Goal: Task Accomplishment & Management: Manage account settings

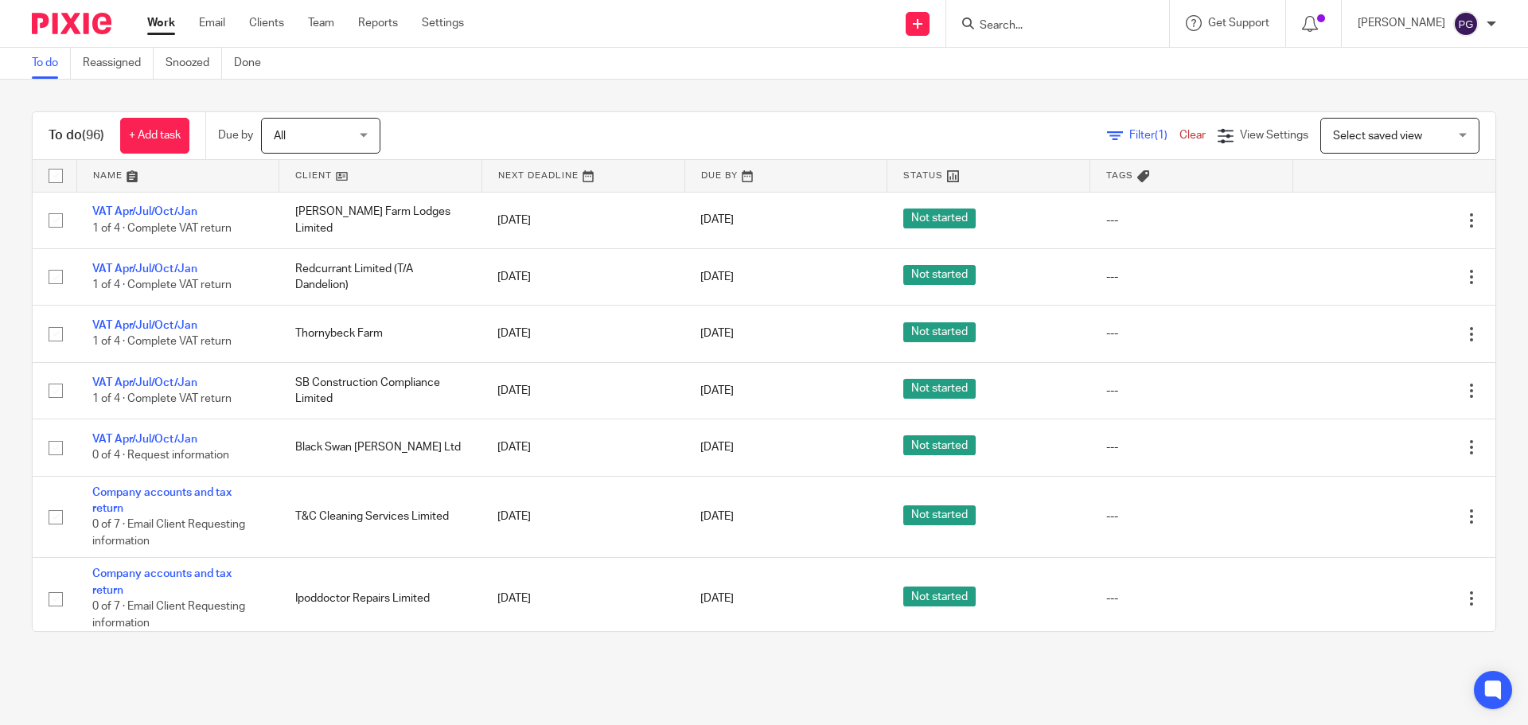
click at [224, 35] on div "Work Email Clients Team Reports Settings Work Email Clients Team Reports Settin…" at bounding box center [309, 23] width 357 height 47
click at [222, 25] on link "Email" at bounding box center [212, 23] width 26 height 16
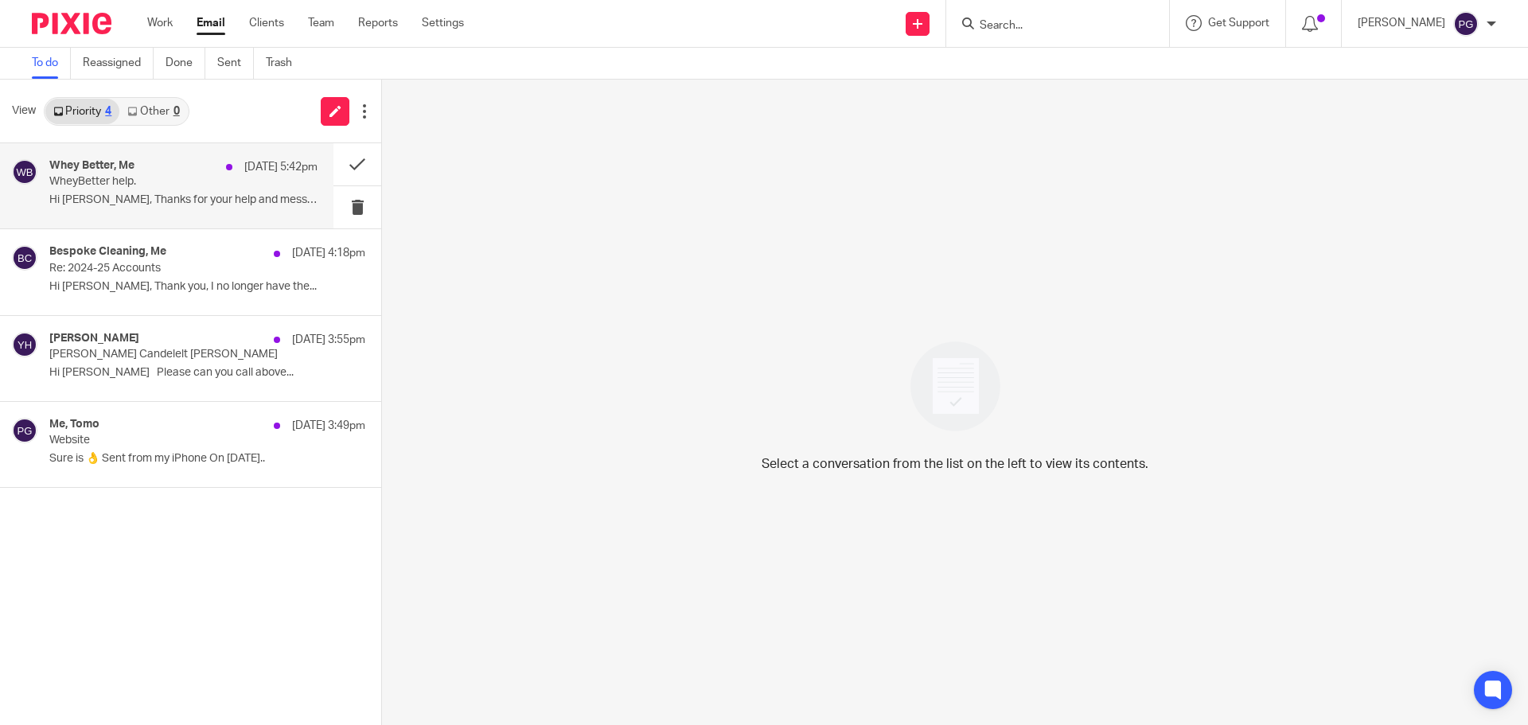
click at [135, 179] on p "WheyBetter help." at bounding box center [156, 182] width 215 height 14
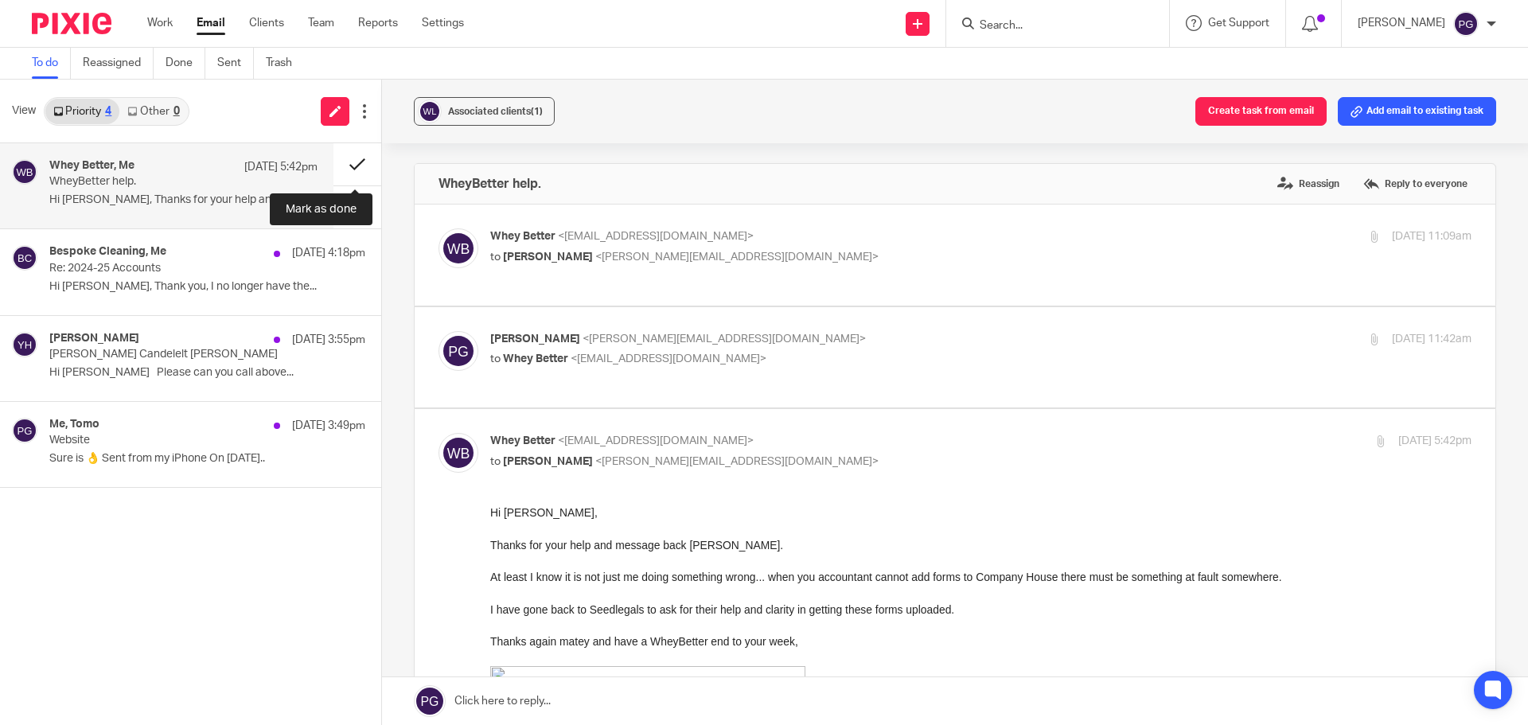
click at [355, 164] on button at bounding box center [358, 164] width 48 height 42
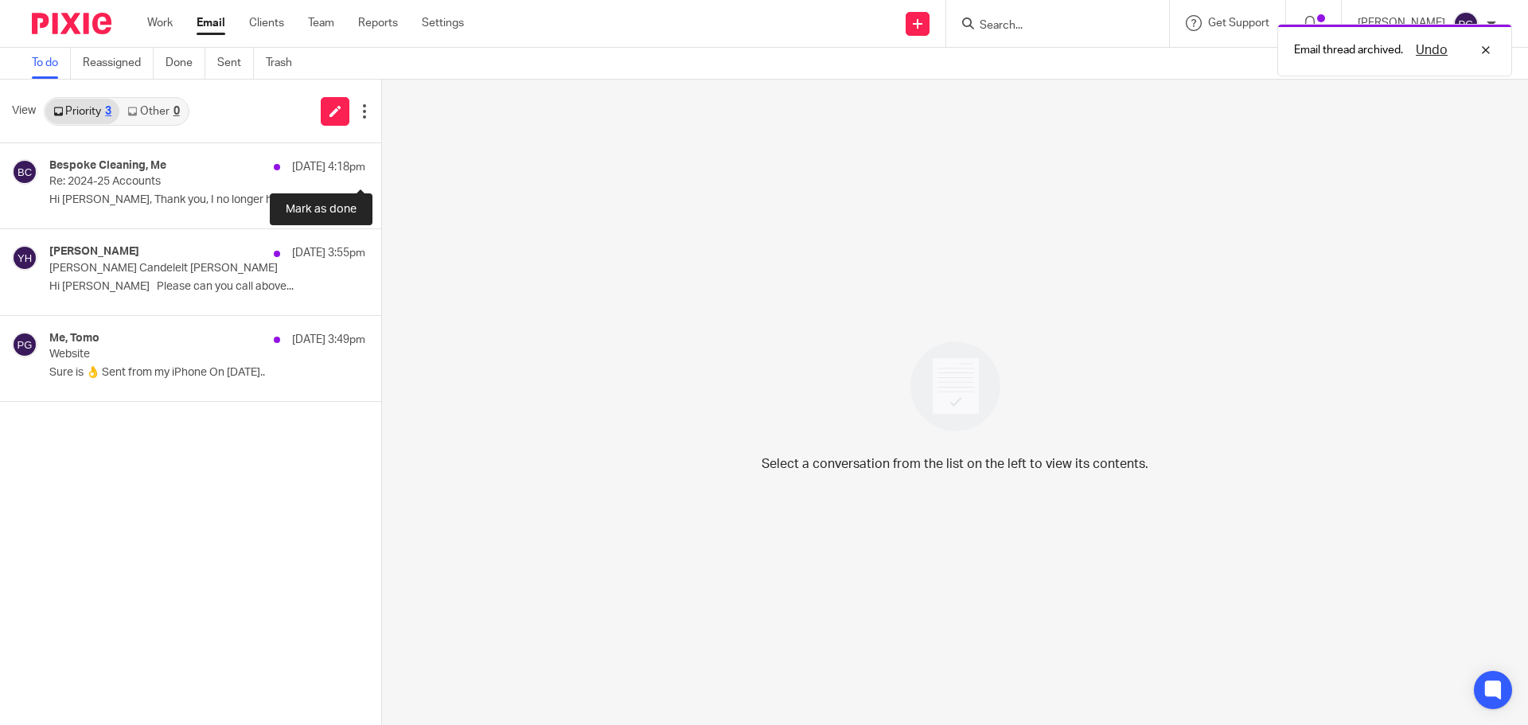
click at [381, 161] on button at bounding box center [387, 164] width 13 height 42
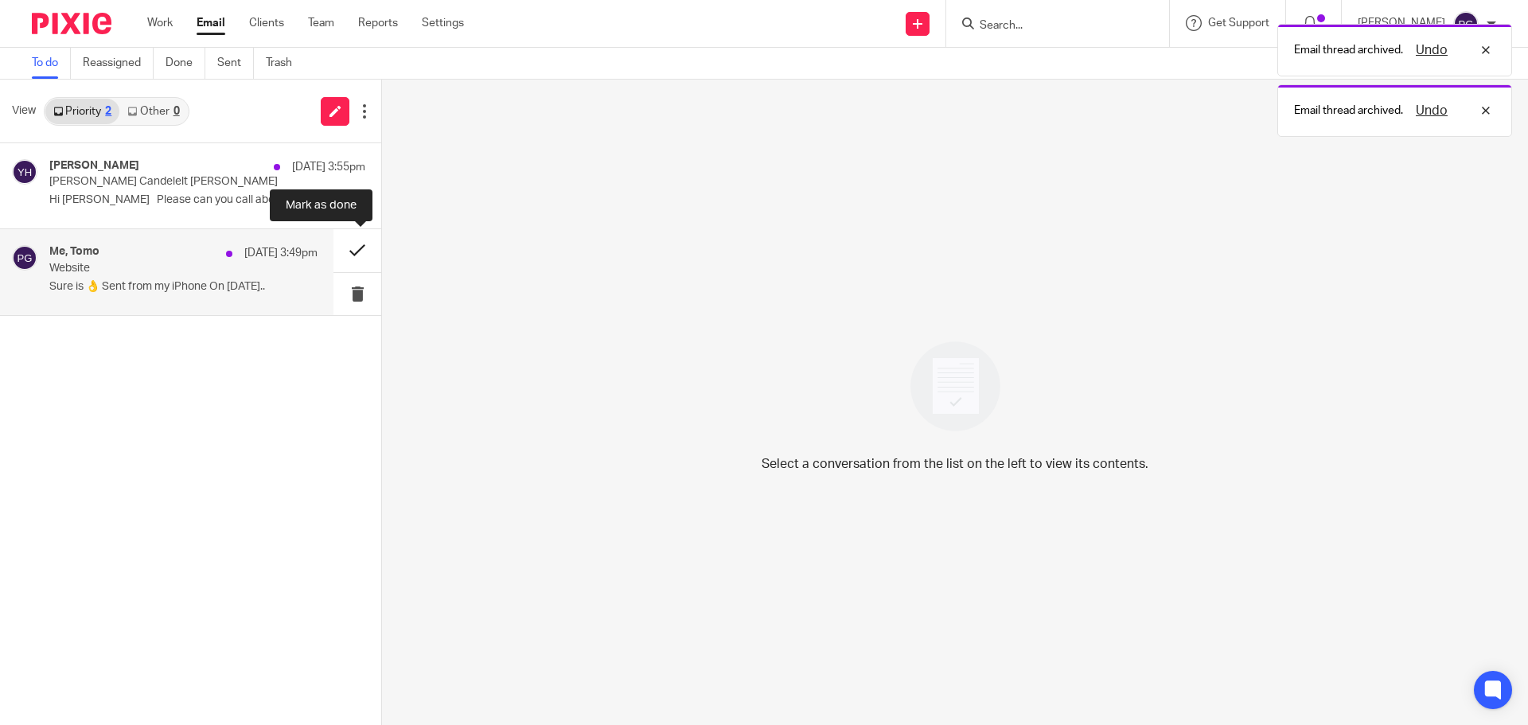
click at [357, 238] on button at bounding box center [358, 250] width 48 height 42
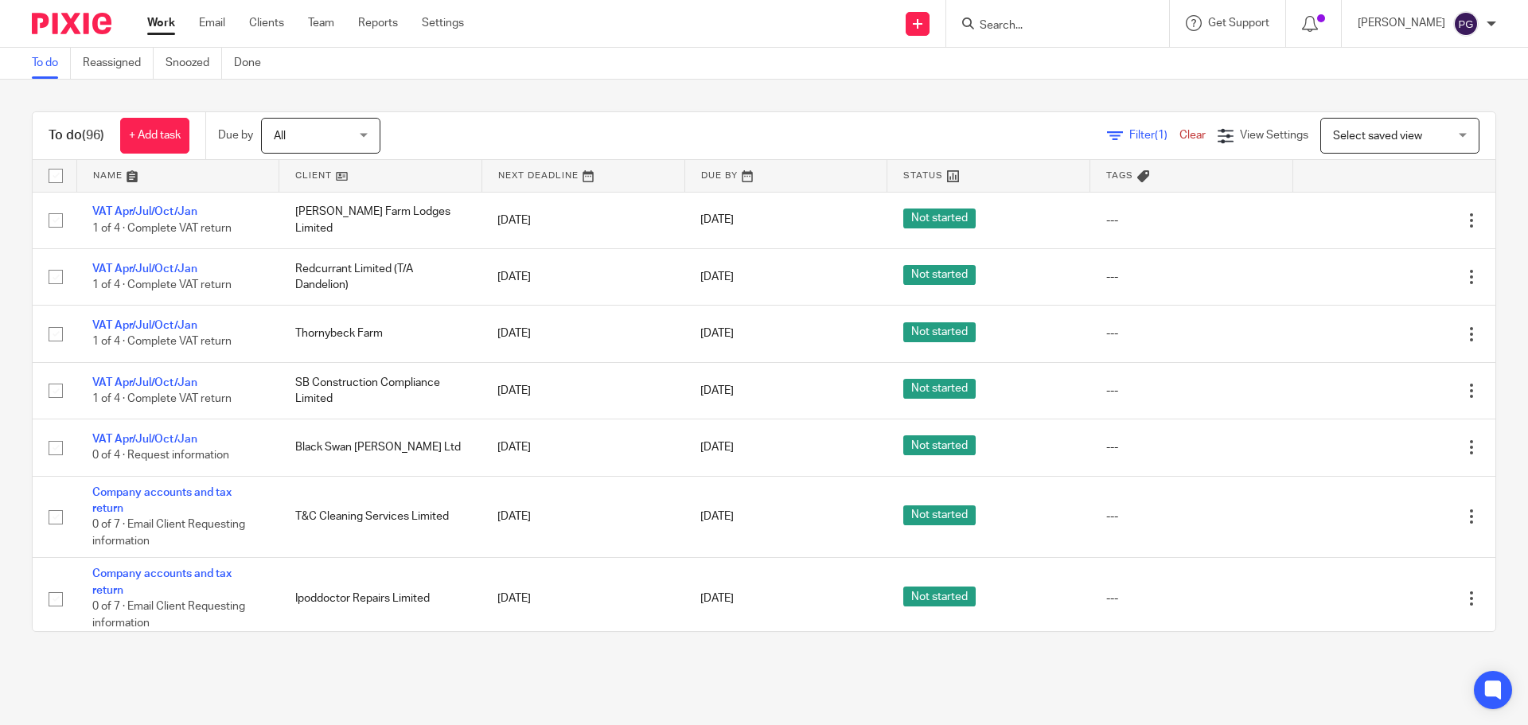
click at [1036, 28] on input "Search" at bounding box center [1049, 26] width 143 height 14
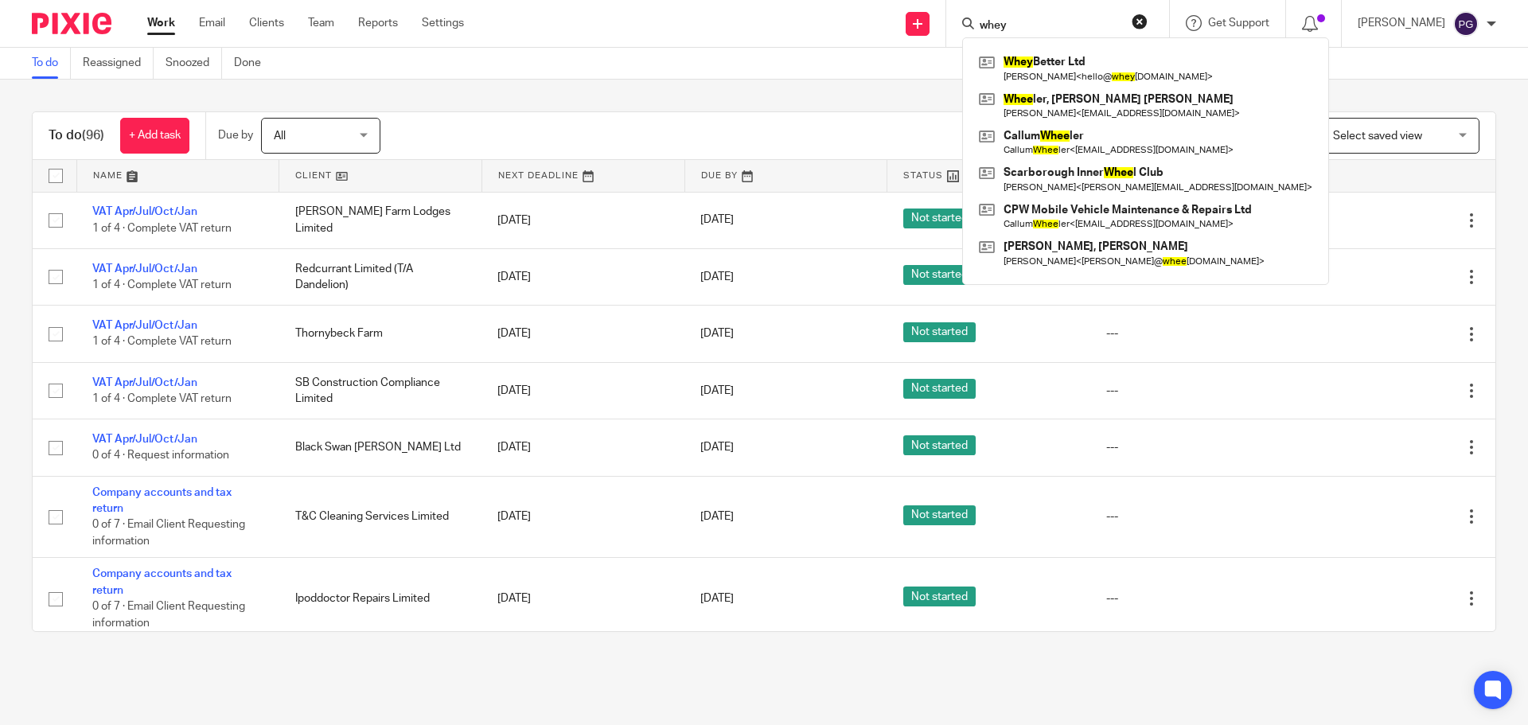
type input "whey"
click at [1071, 49] on div "Whey Better Ltd Mark Millard < hello@ whey better.co.uk > Whee ler, Christine A…" at bounding box center [1145, 161] width 367 height 248
click at [1072, 51] on link at bounding box center [1146, 68] width 342 height 37
click at [1072, 56] on link at bounding box center [1146, 68] width 342 height 37
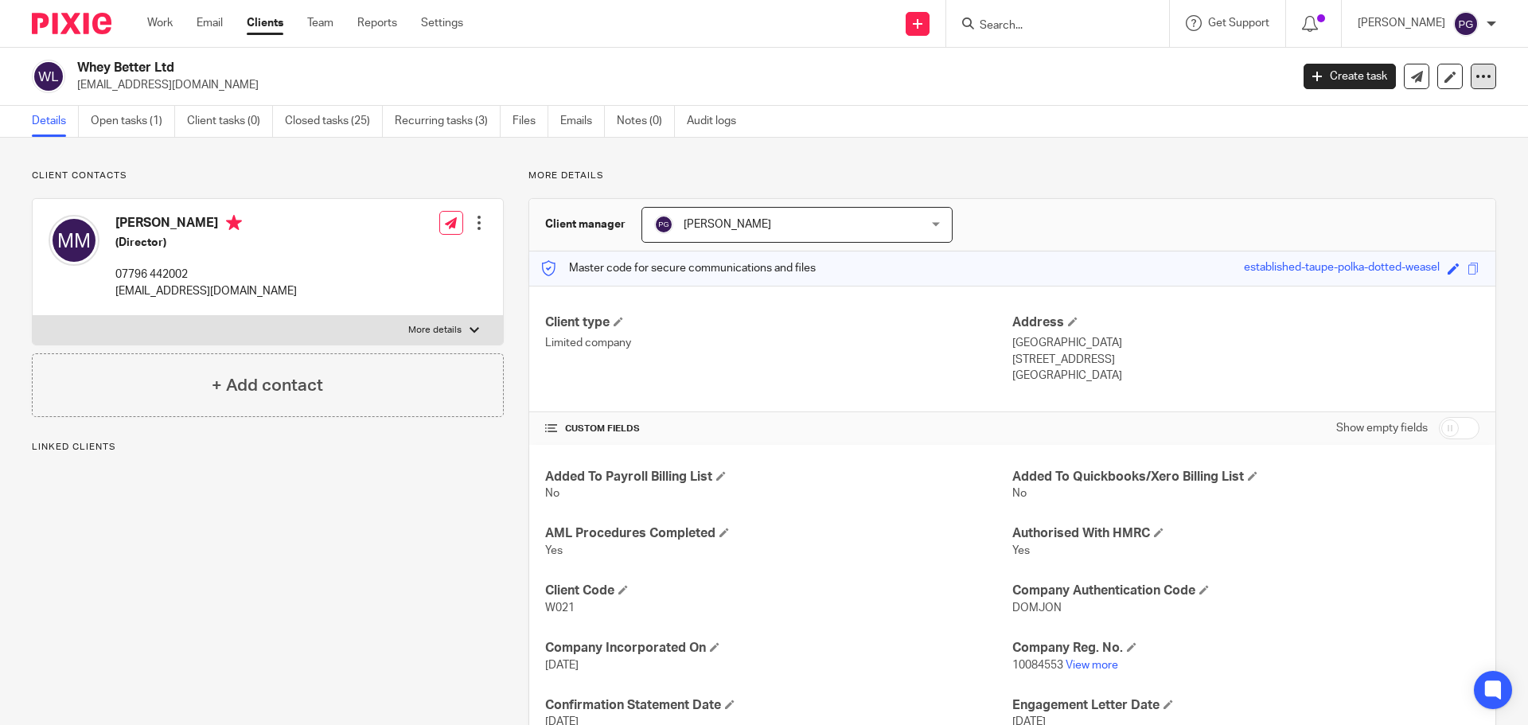
click at [1476, 77] on icon at bounding box center [1484, 76] width 16 height 16
click at [1394, 118] on link "Update from Companies House" at bounding box center [1385, 116] width 176 height 23
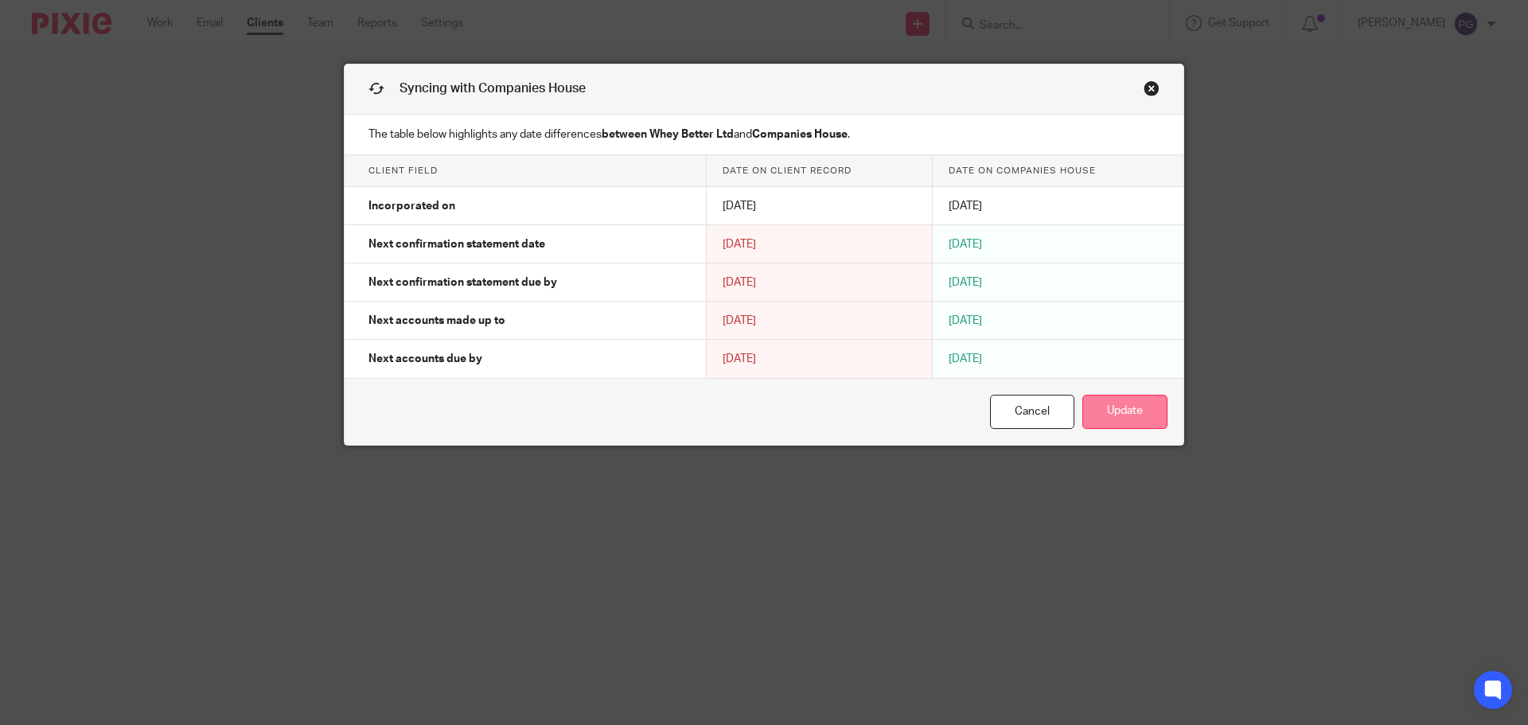
click at [1121, 418] on button "Update" at bounding box center [1125, 412] width 85 height 34
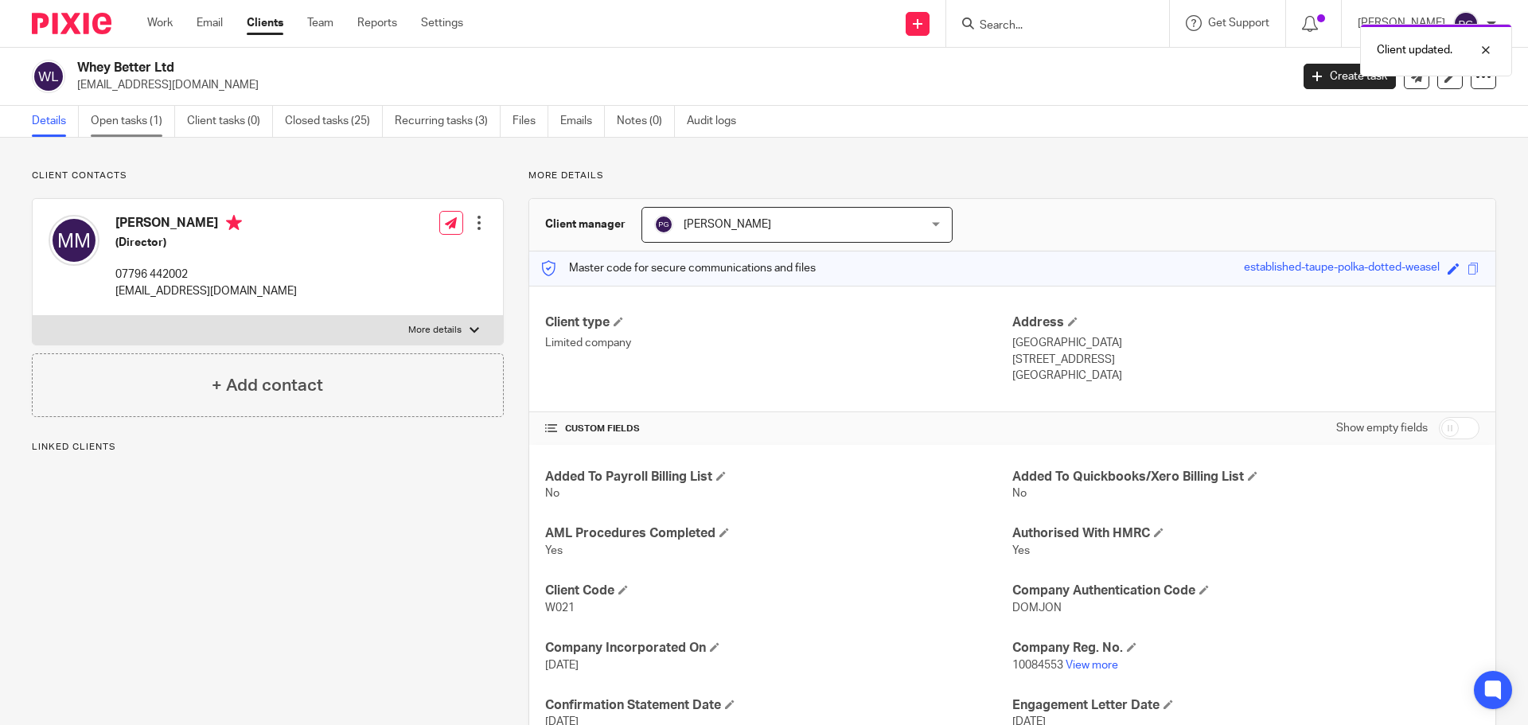
click at [135, 123] on link "Open tasks (1)" at bounding box center [133, 121] width 84 height 31
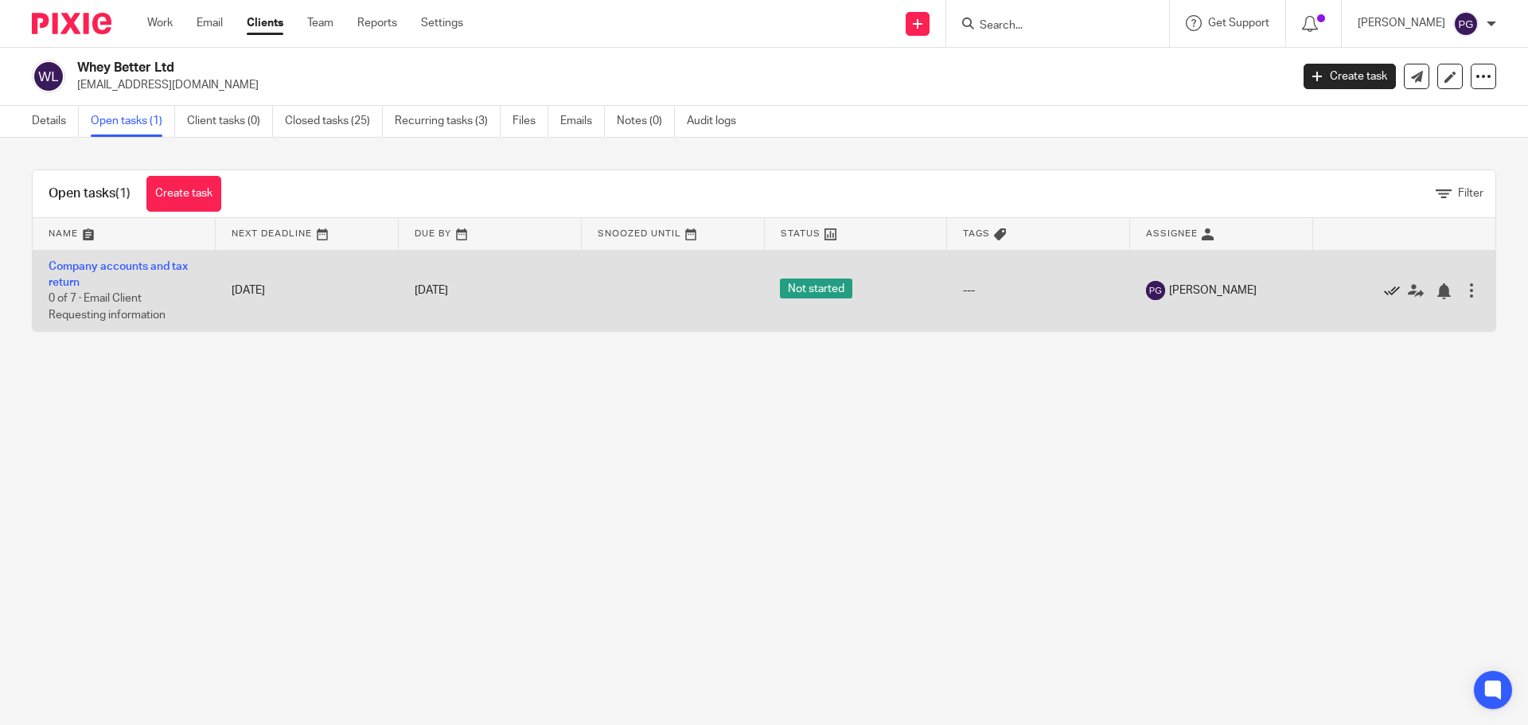
click at [1384, 292] on icon at bounding box center [1392, 291] width 16 height 16
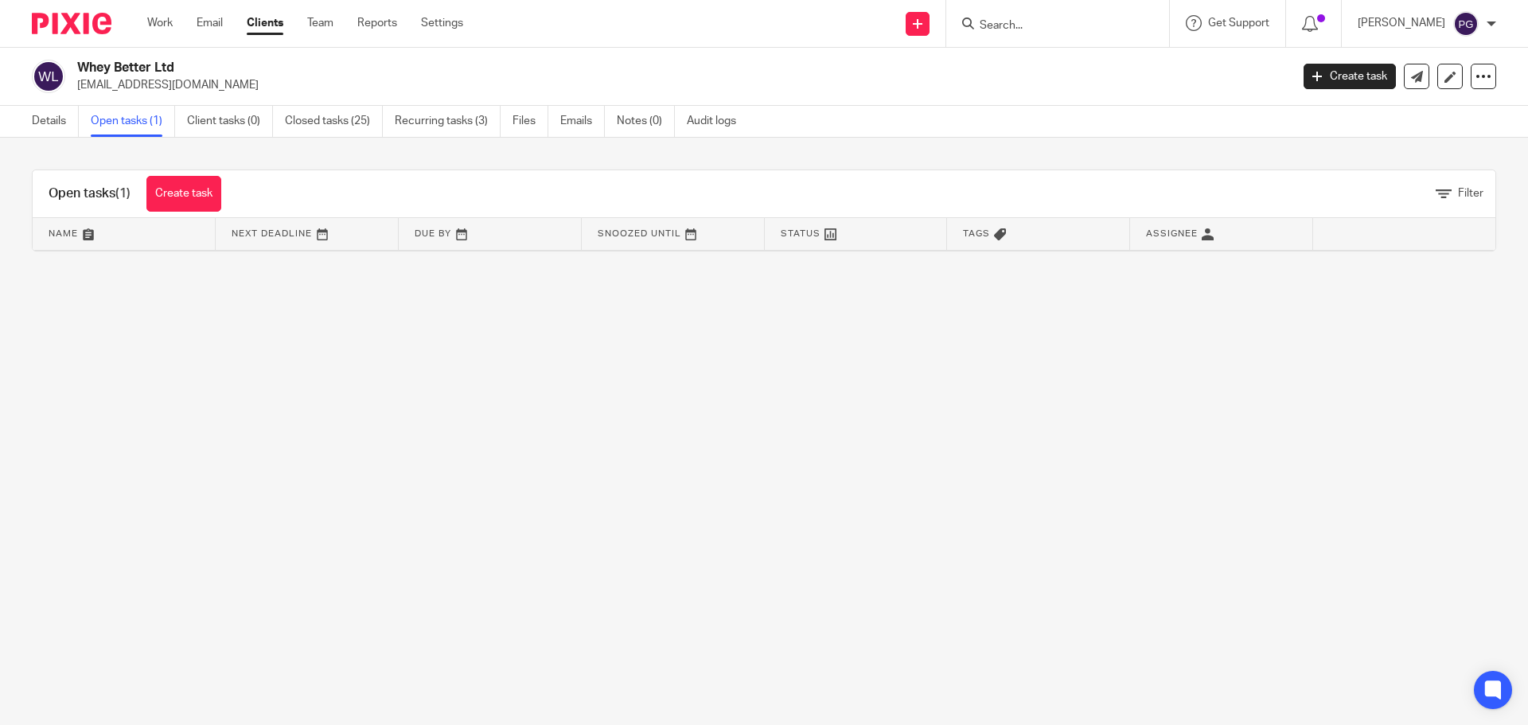
click at [1022, 24] on input "Search" at bounding box center [1049, 26] width 143 height 14
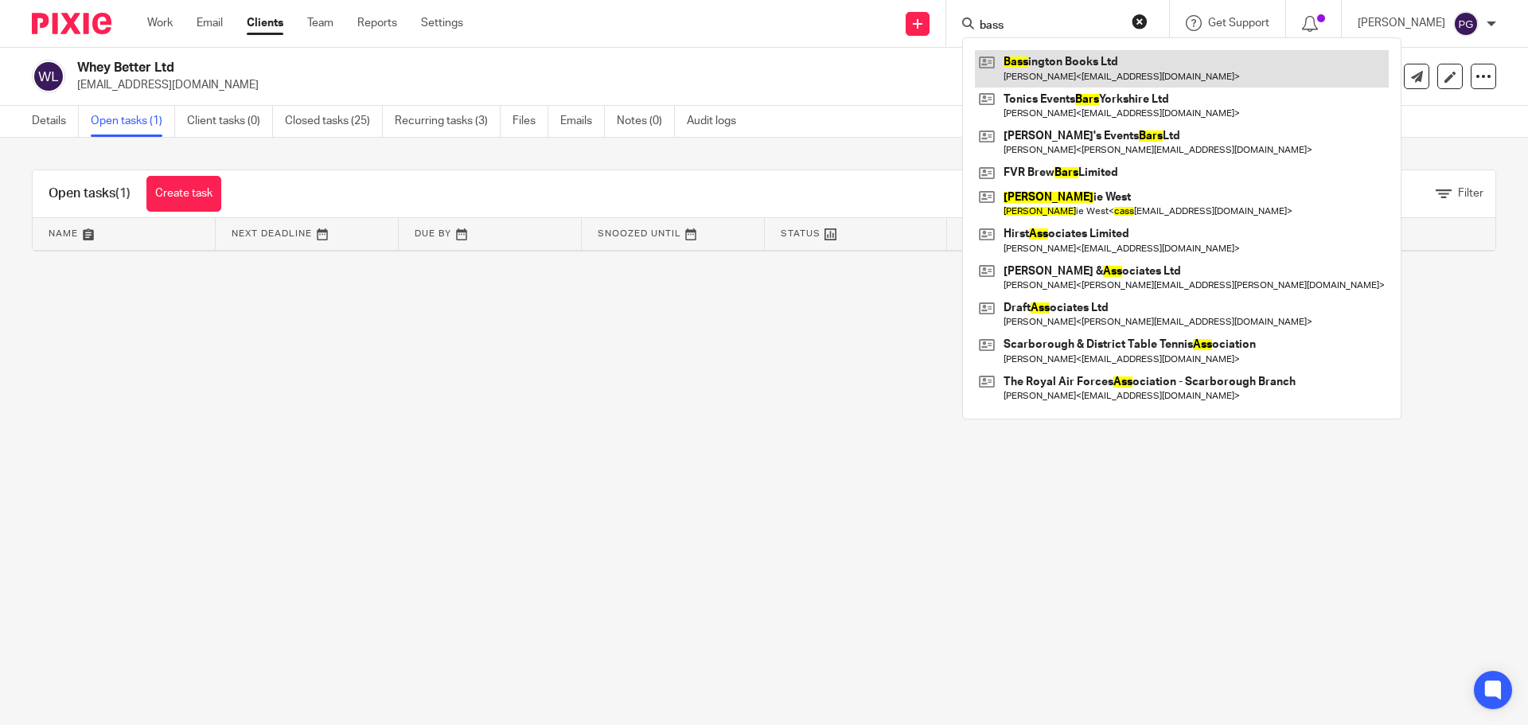
type input "bass"
click at [1066, 65] on link at bounding box center [1182, 68] width 414 height 37
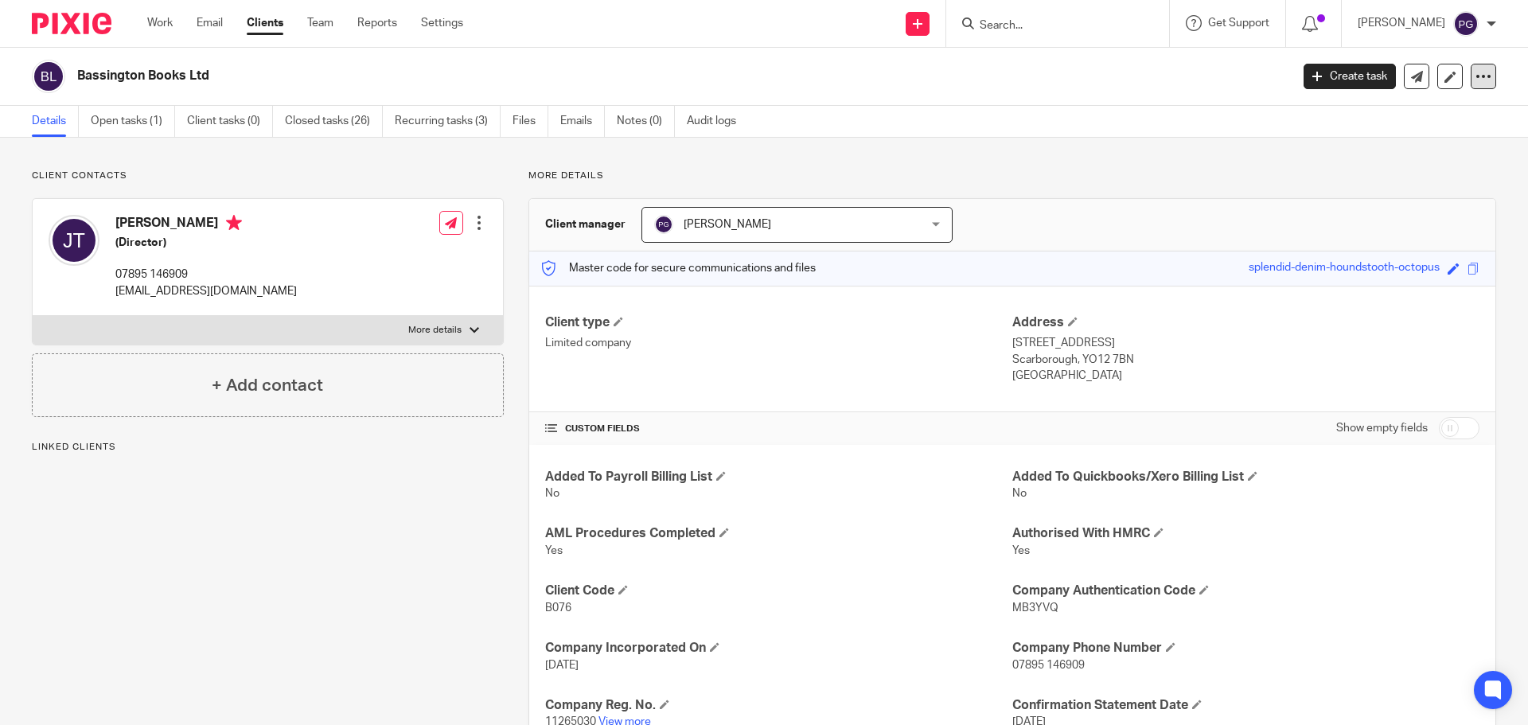
click at [1476, 79] on icon at bounding box center [1484, 76] width 16 height 16
click at [1408, 111] on link "Update from Companies House" at bounding box center [1385, 116] width 176 height 23
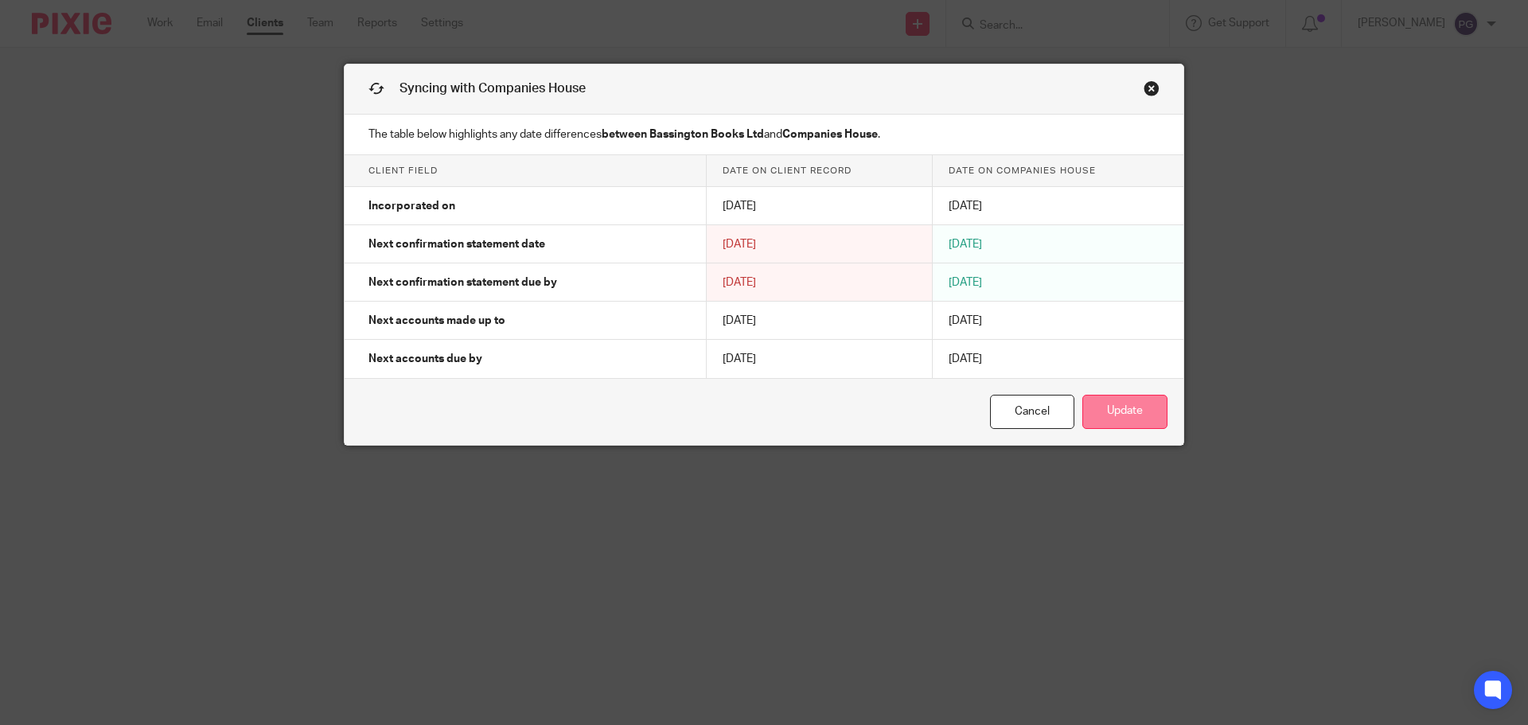
click at [1134, 408] on button "Update" at bounding box center [1125, 412] width 85 height 34
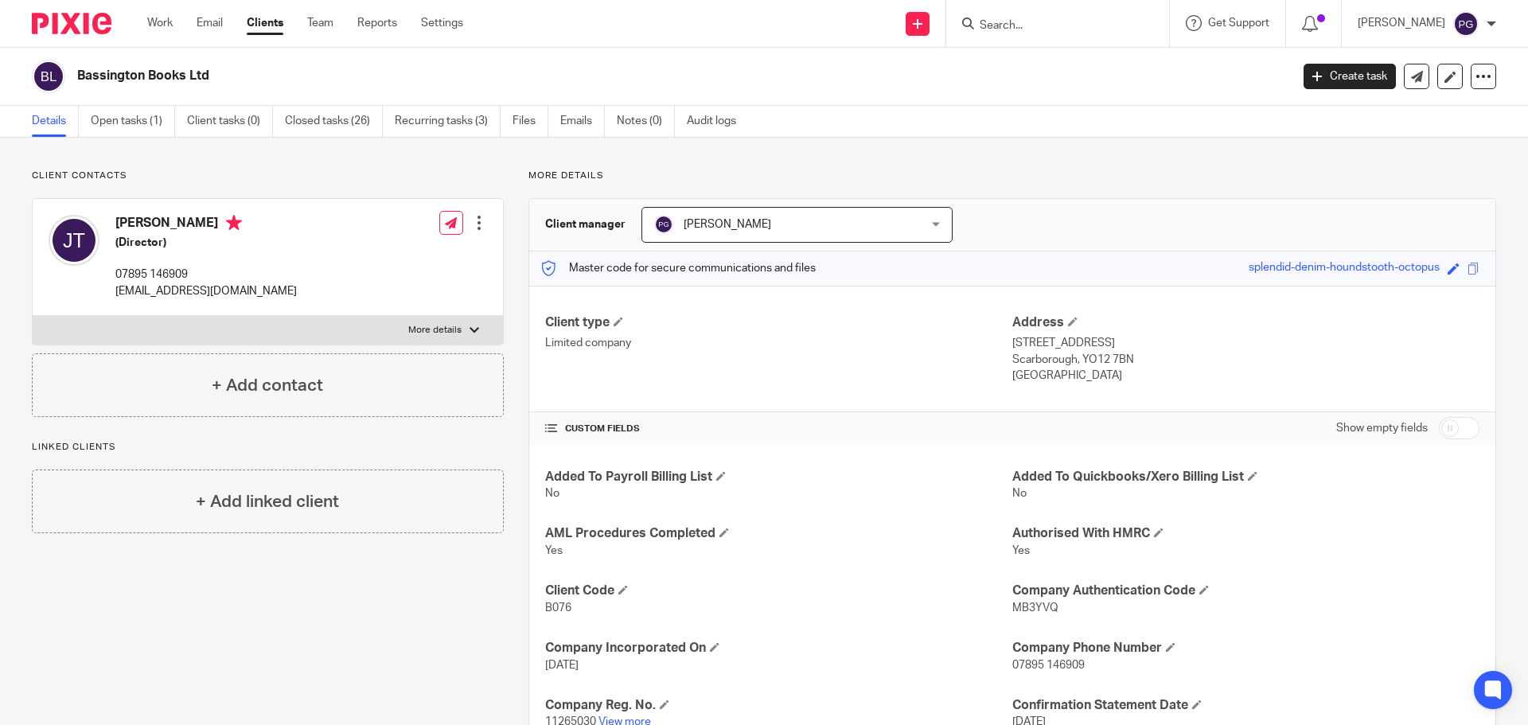
click at [194, 10] on div "Work Email Clients Team Reports Settings Work Email Clients Team Reports Settin…" at bounding box center [309, 23] width 356 height 47
click at [205, 19] on link "Email" at bounding box center [210, 23] width 26 height 16
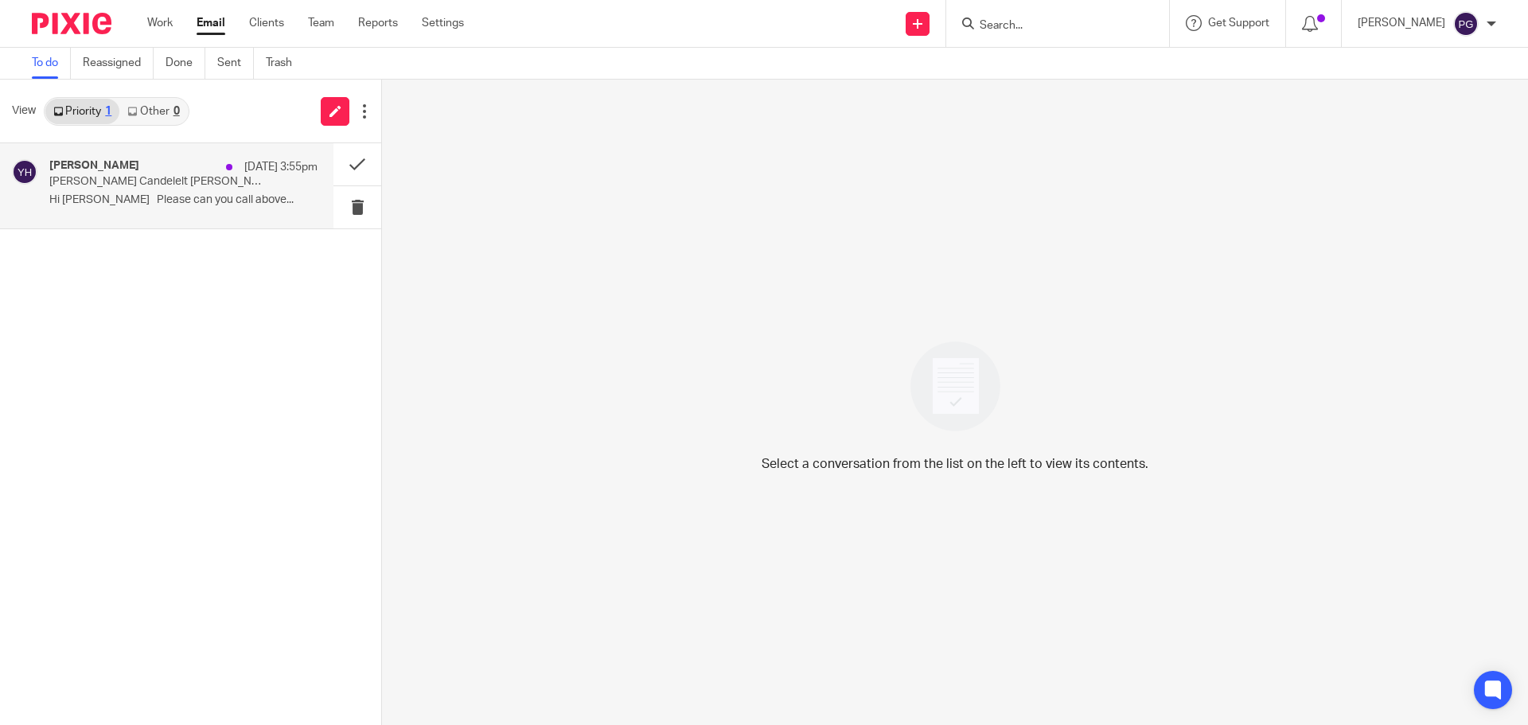
click at [171, 192] on div "[PERSON_NAME] [DATE] 3:55pm [PERSON_NAME] Candelelt [PERSON_NAME] Hi [PERSON_NA…" at bounding box center [183, 185] width 268 height 53
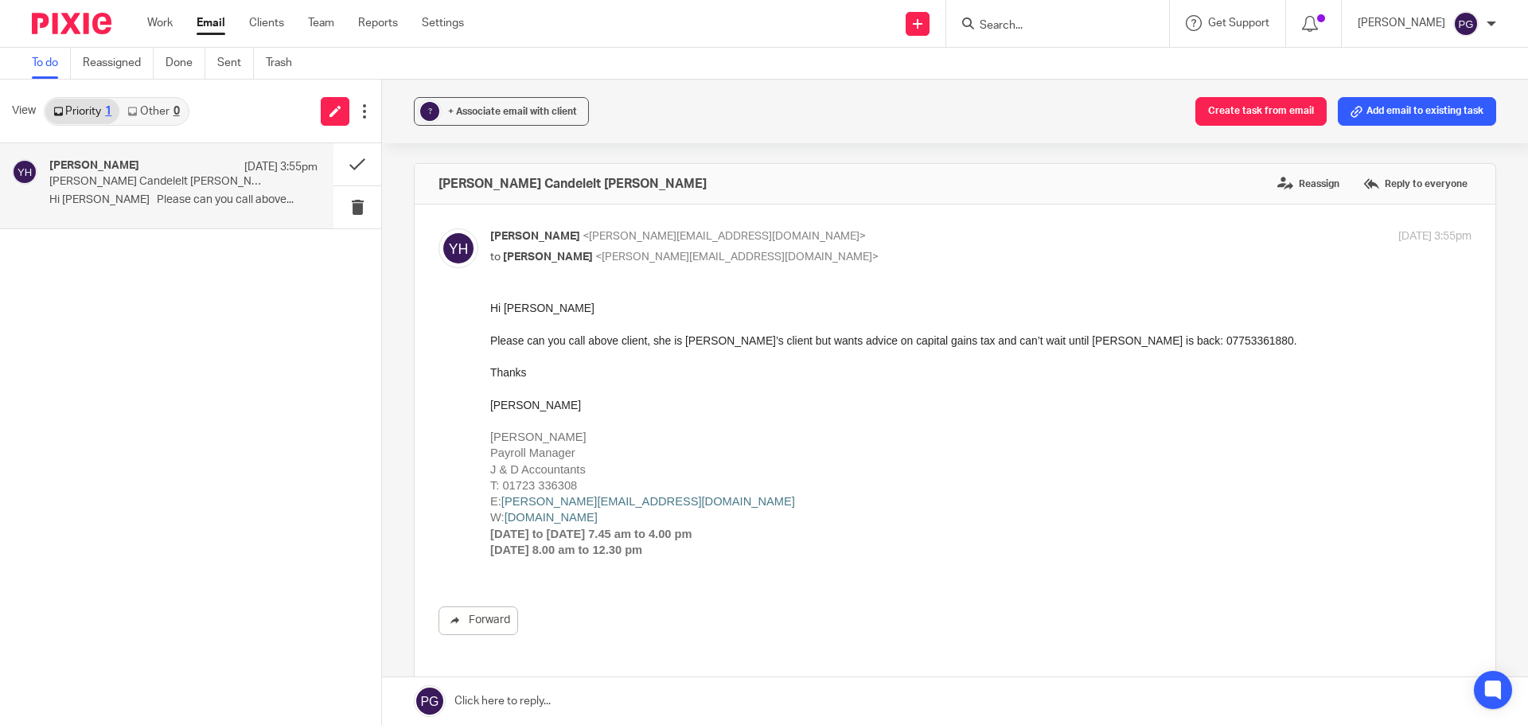
click at [224, 13] on div "Work Email Clients Team Reports Settings Work Email Clients Team Reports Settin…" at bounding box center [309, 23] width 357 height 47
click at [211, 19] on link "Email" at bounding box center [211, 23] width 29 height 16
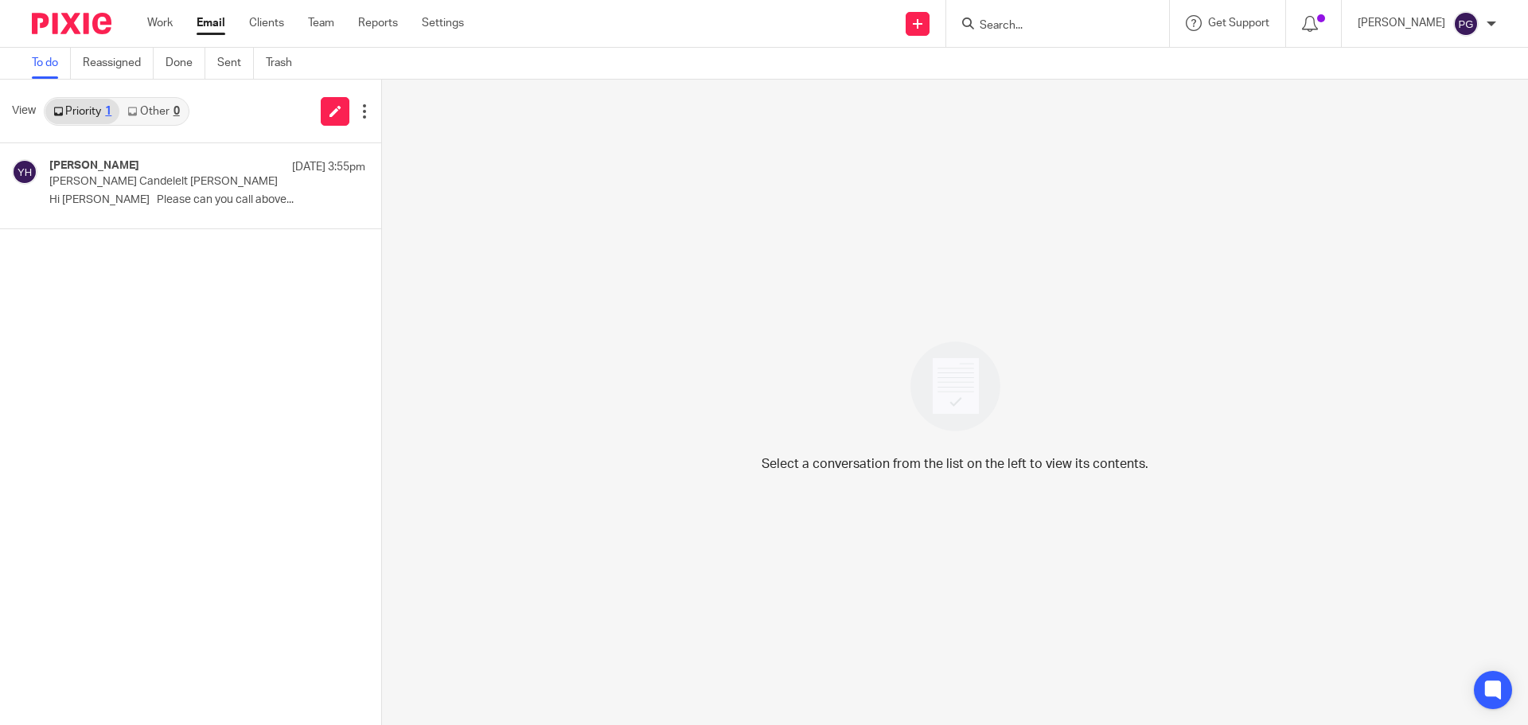
click at [185, 193] on p "Hi [PERSON_NAME] Please can you call above..." at bounding box center [207, 200] width 316 height 14
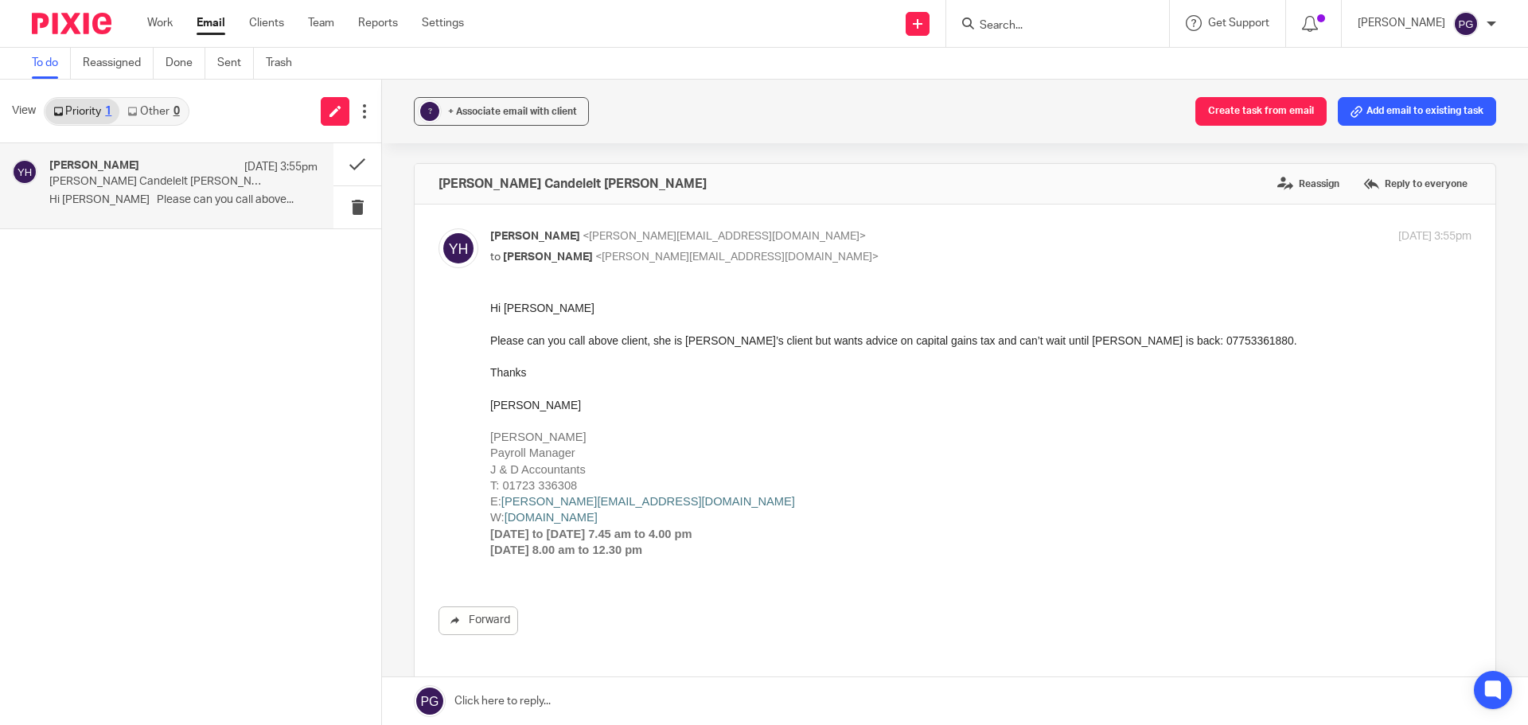
click at [1040, 36] on div at bounding box center [1058, 23] width 223 height 47
click at [1048, 21] on input "Search" at bounding box center [1049, 26] width 143 height 14
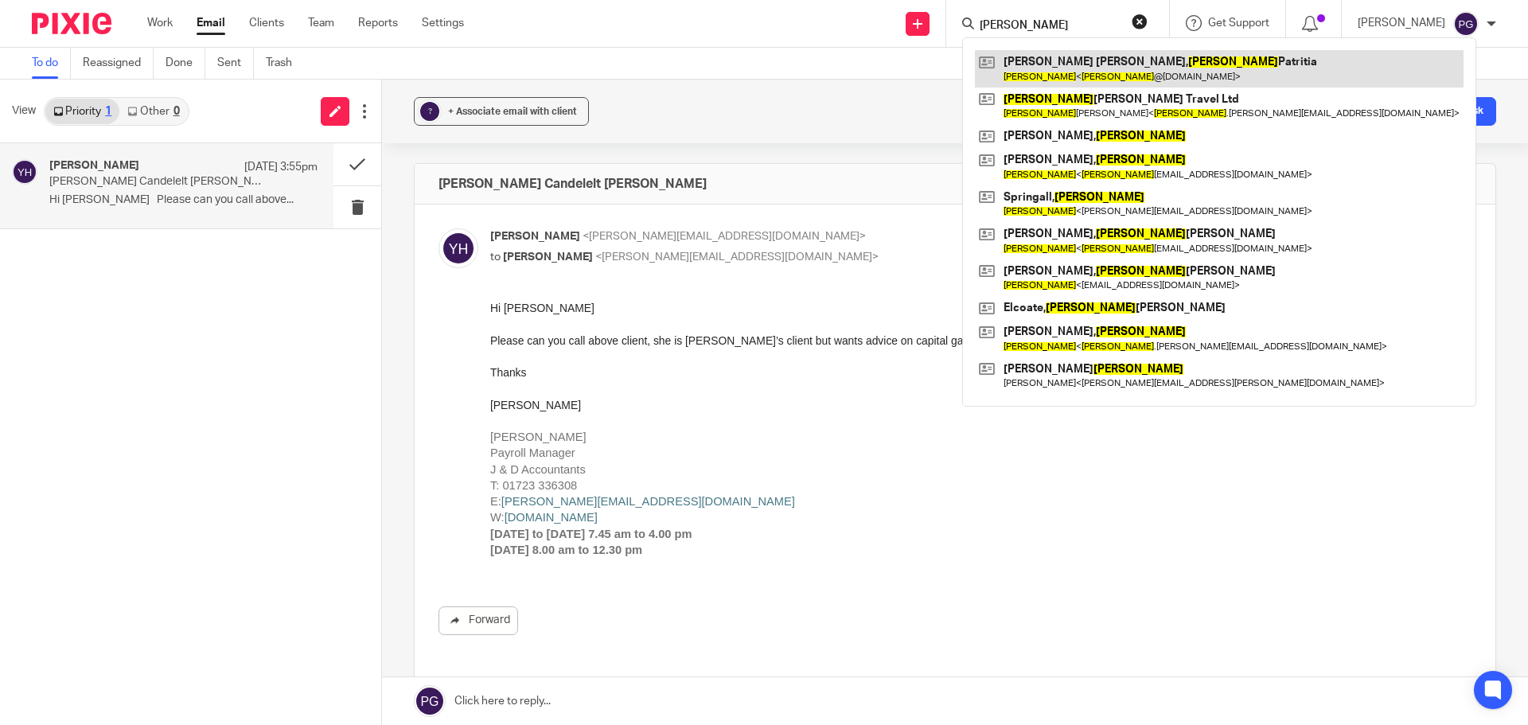
type input "[PERSON_NAME]"
click at [1048, 61] on link at bounding box center [1219, 68] width 489 height 37
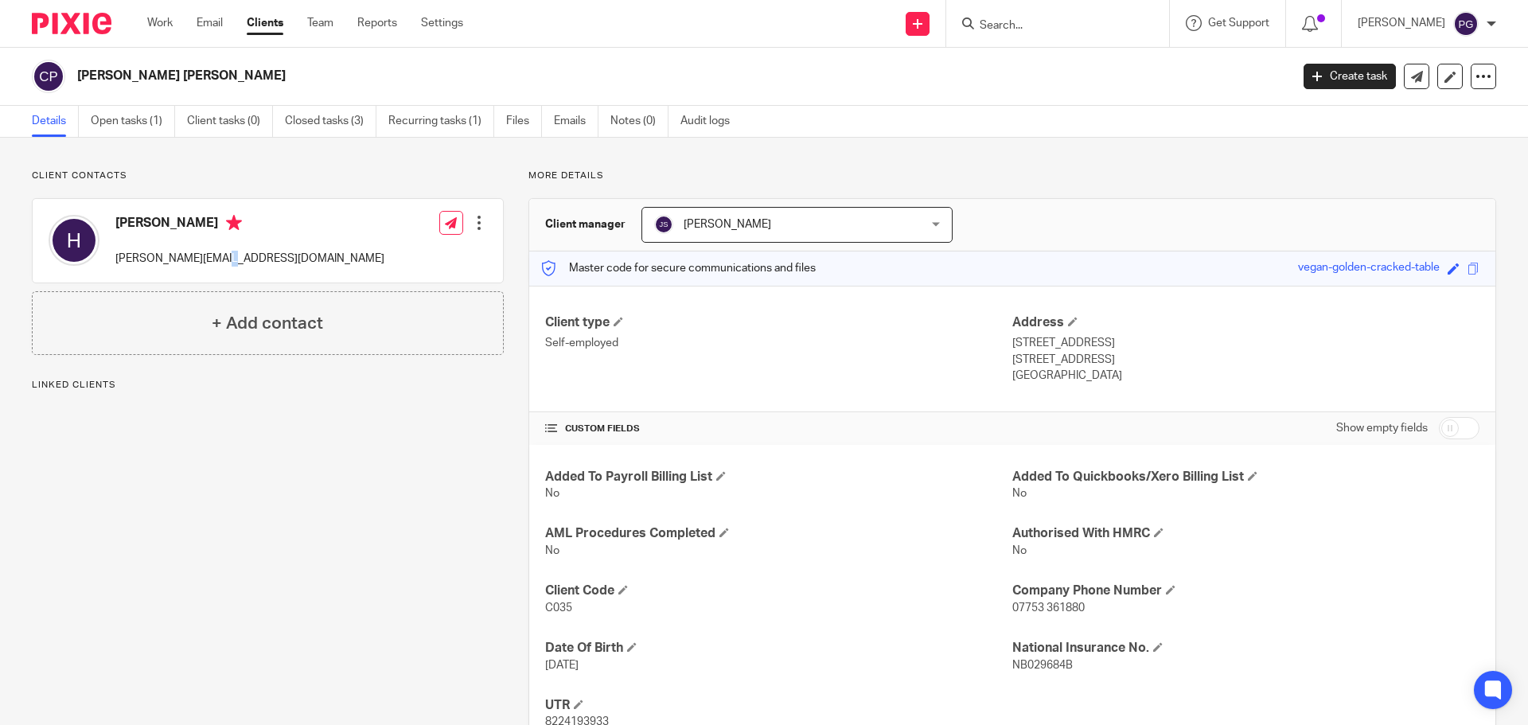
click at [208, 256] on p "[PERSON_NAME][EMAIL_ADDRESS][DOMAIN_NAME]" at bounding box center [249, 259] width 269 height 16
click at [207, 256] on p "helene@oliviaapril.com" at bounding box center [249, 259] width 269 height 16
click at [218, 11] on div "Work Email Clients Team Reports Settings Work Email Clients Team Reports Settin…" at bounding box center [309, 23] width 356 height 47
click at [218, 14] on div "Work Email Clients Team Reports Settings Work Email Clients Team Reports Settin…" at bounding box center [309, 23] width 356 height 47
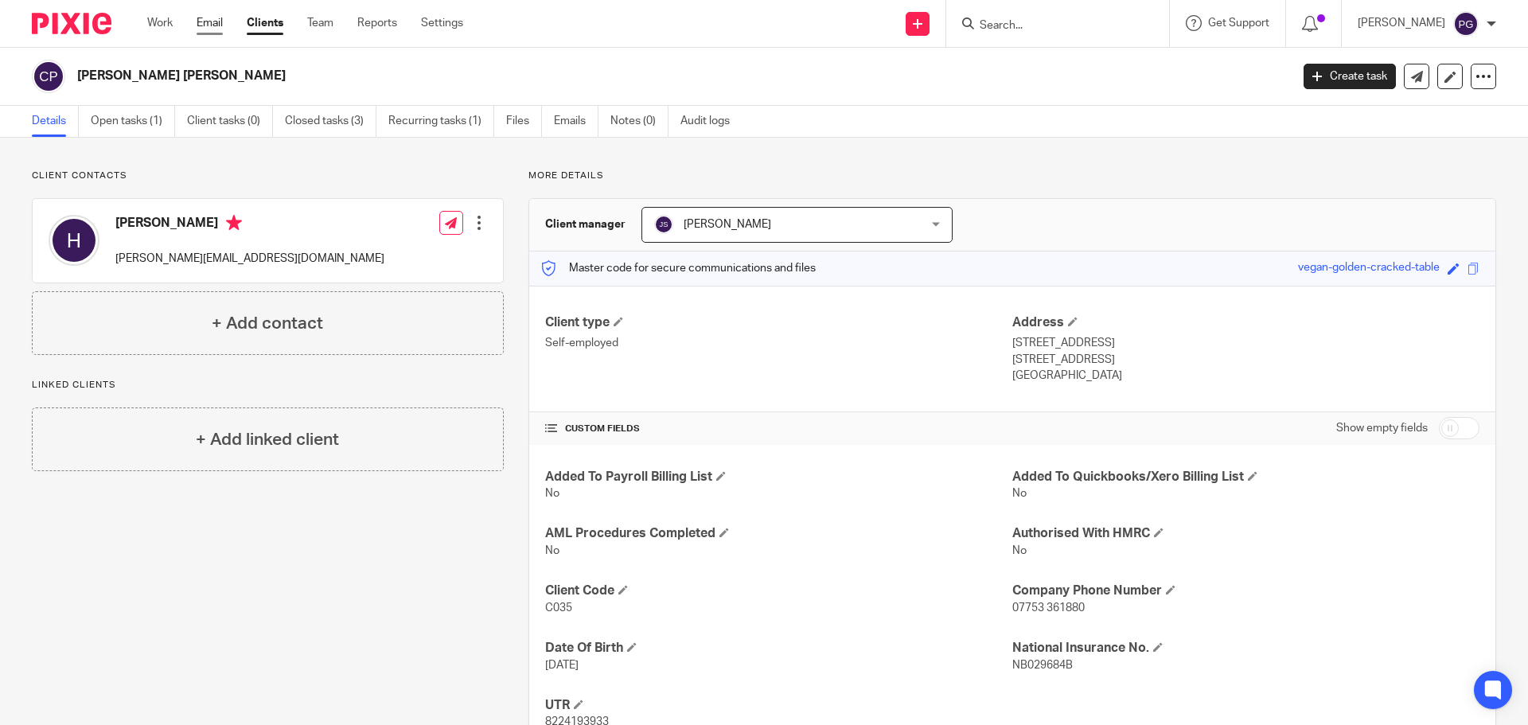
click at [215, 23] on link "Email" at bounding box center [210, 23] width 26 height 16
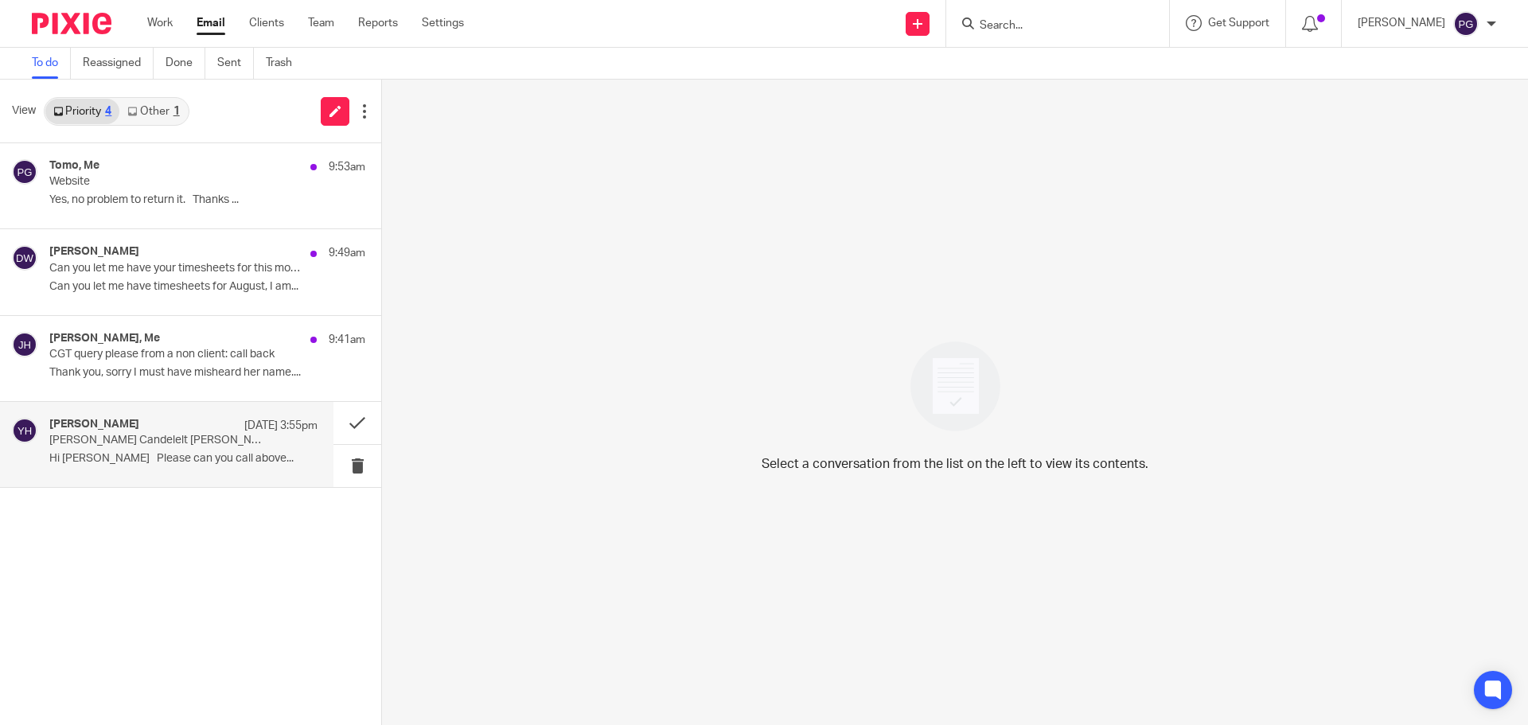
click at [172, 425] on div "[PERSON_NAME] [DATE] 3:55pm" at bounding box center [183, 426] width 268 height 16
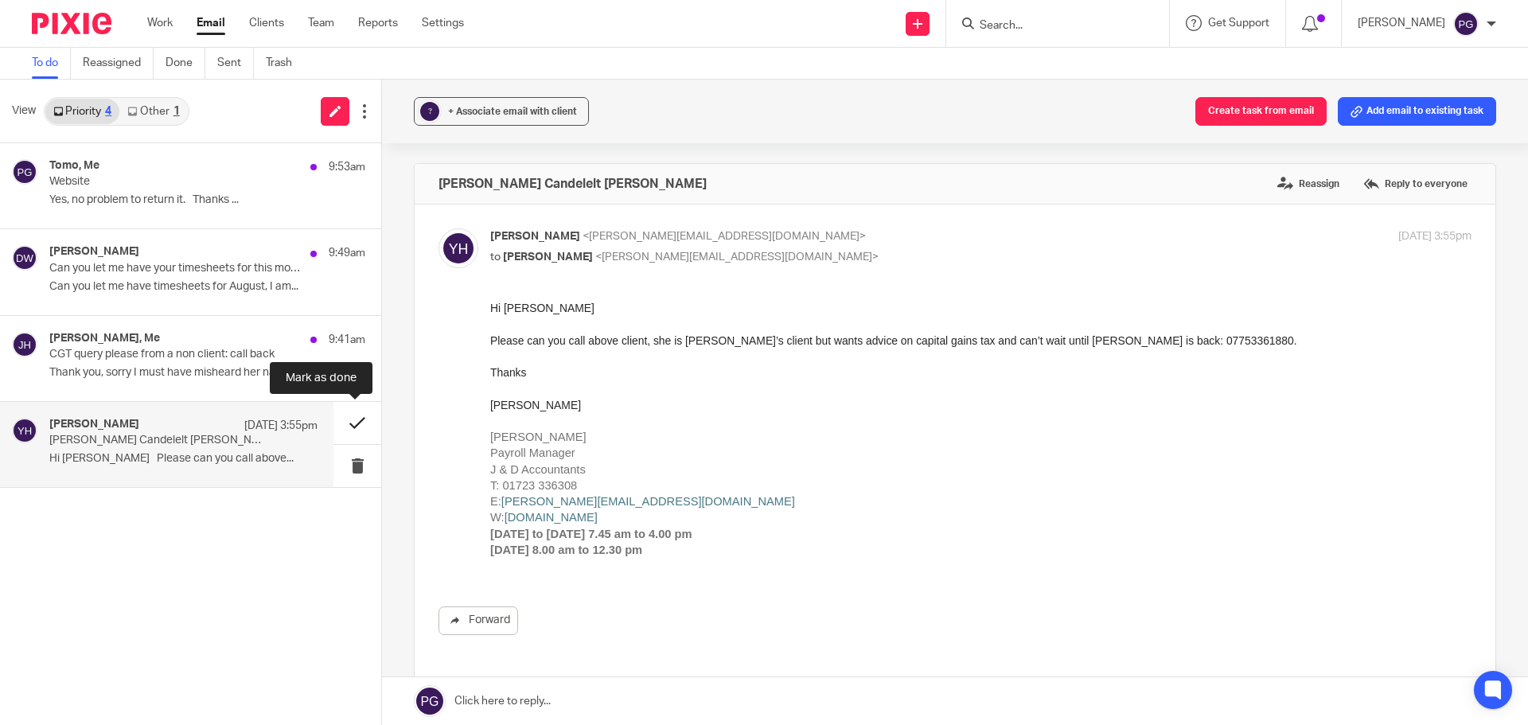
click at [360, 424] on button at bounding box center [358, 423] width 48 height 42
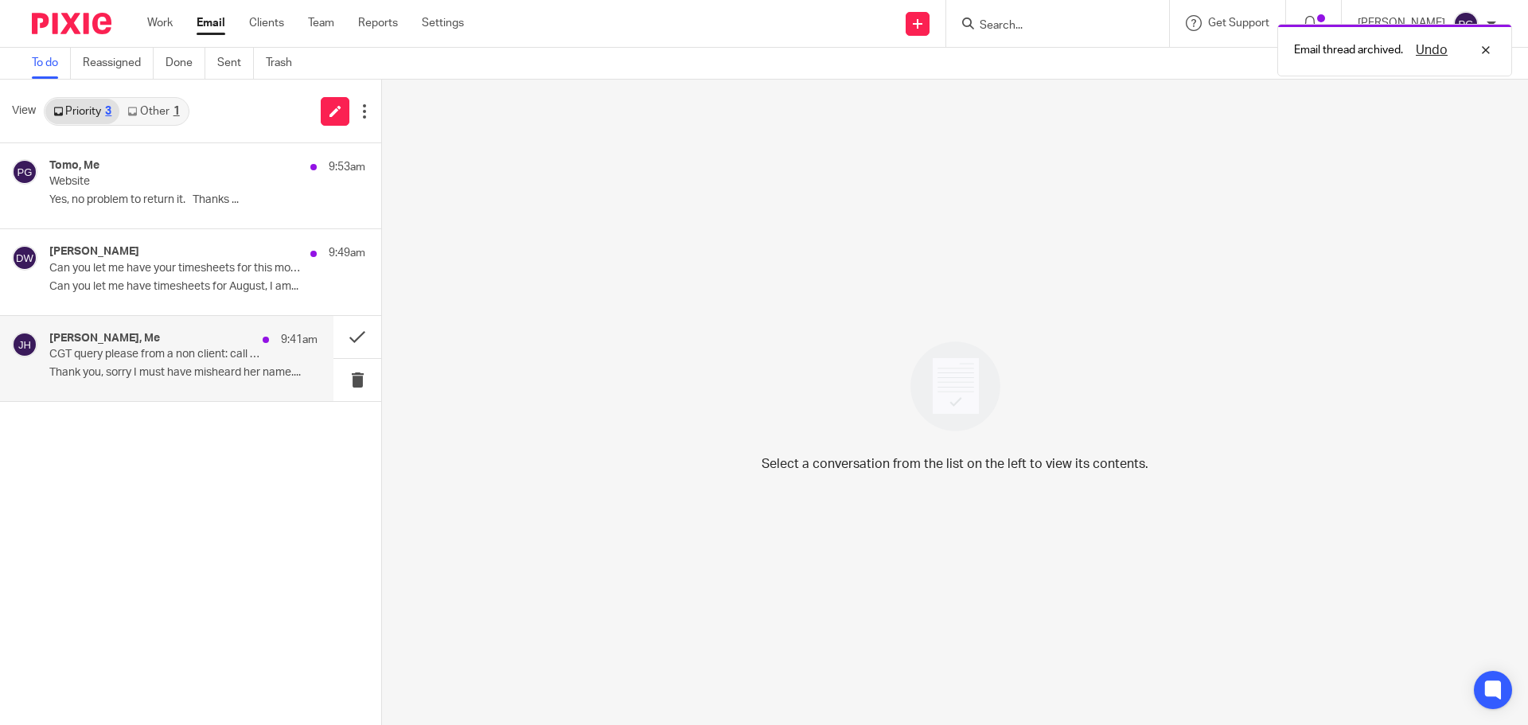
click at [213, 340] on div "Julie Hall, Me 9:41am" at bounding box center [183, 340] width 268 height 16
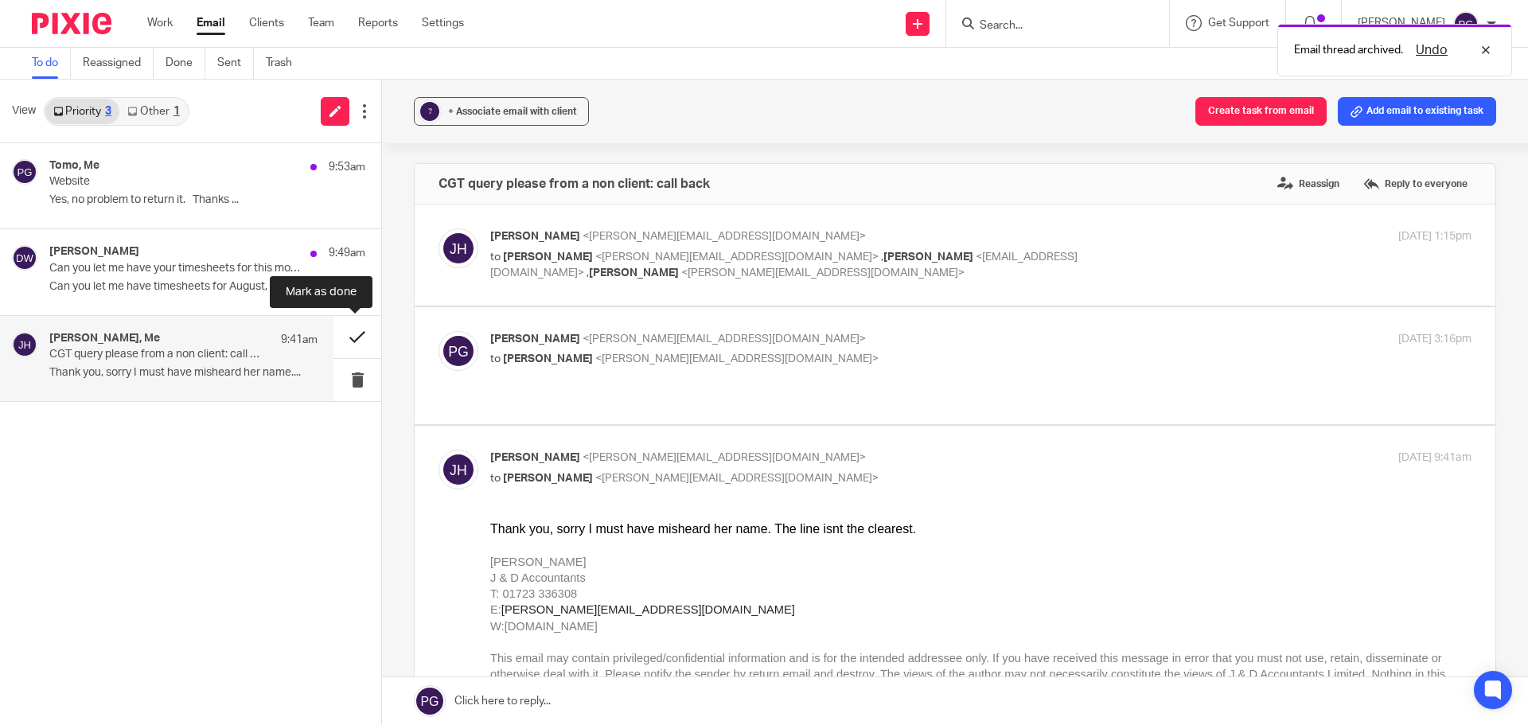
click at [357, 336] on button at bounding box center [358, 337] width 48 height 42
click at [350, 336] on div "Tomo, Me 9:53am Website Yes, no problem to return it. Thanks ... Dominic Watkin…" at bounding box center [190, 434] width 381 height 582
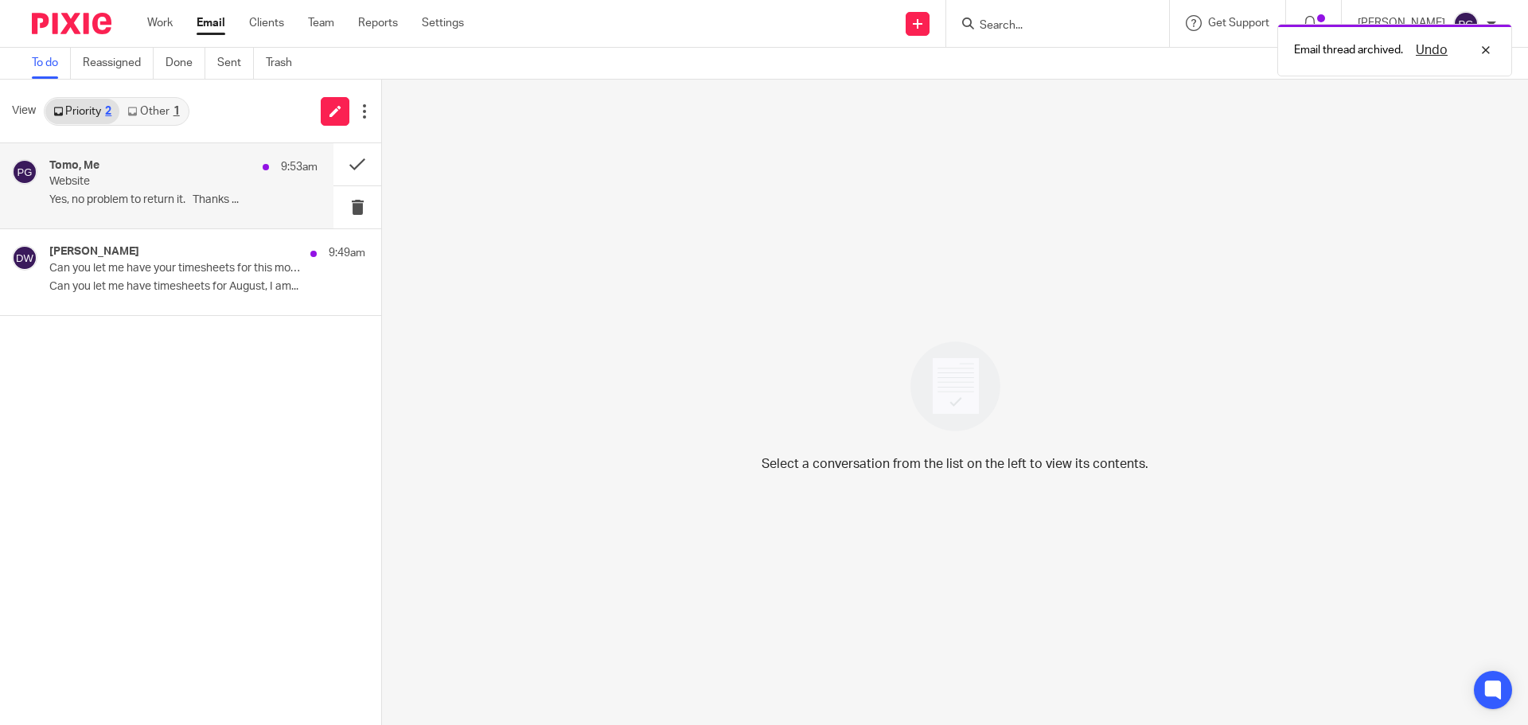
click at [189, 184] on p "Website" at bounding box center [156, 182] width 215 height 14
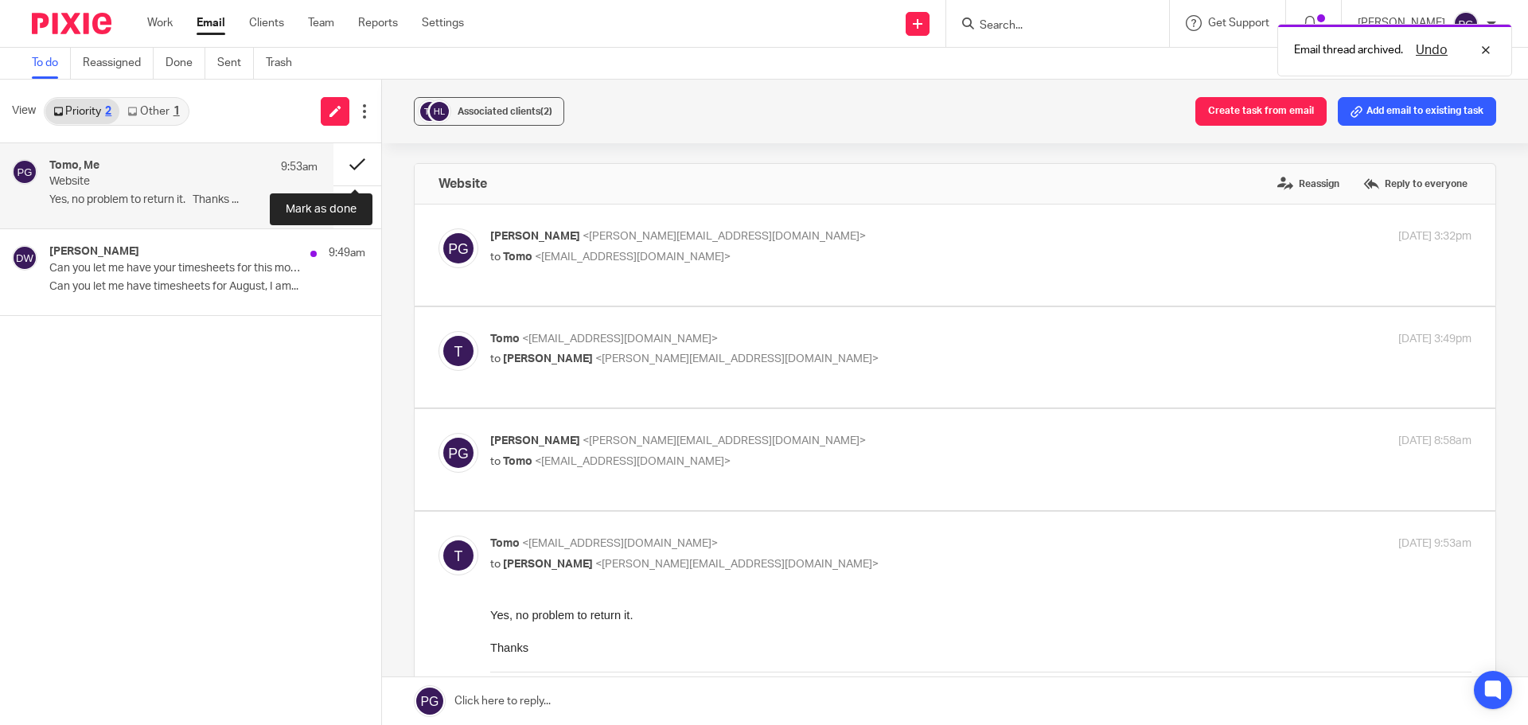
click at [361, 162] on button at bounding box center [358, 164] width 48 height 42
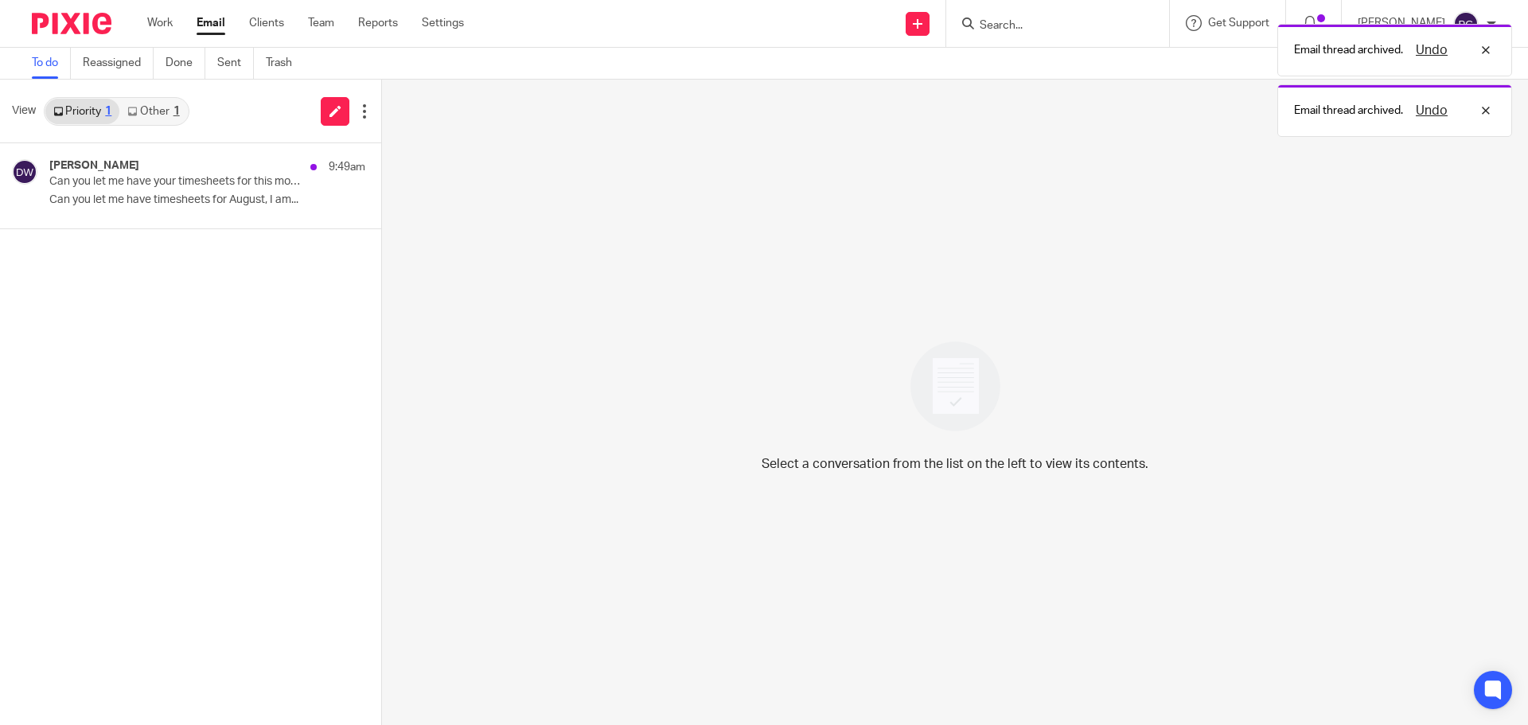
click at [172, 109] on link "Other 1" at bounding box center [153, 111] width 68 height 25
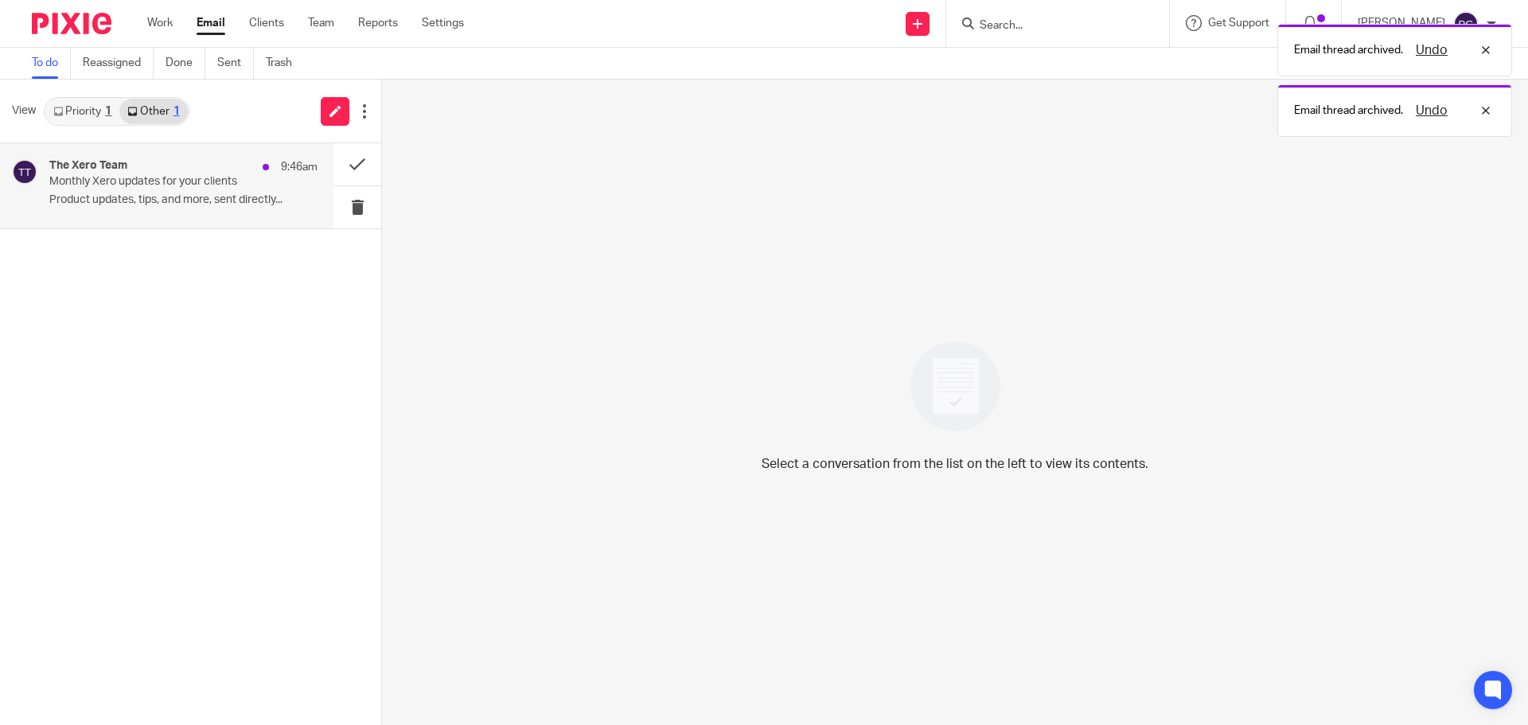
click at [168, 171] on div "The Xero Team 9:46am" at bounding box center [183, 167] width 268 height 16
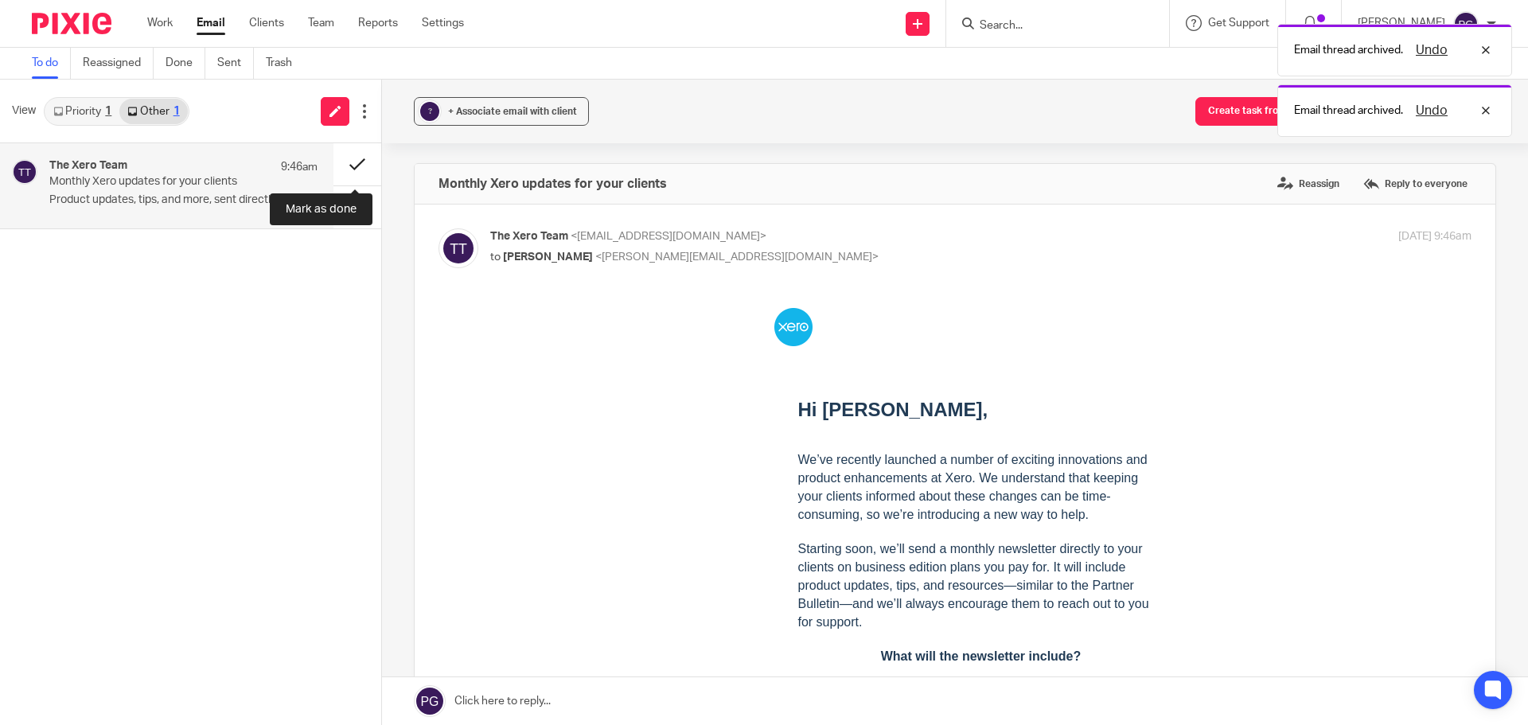
click at [355, 173] on button at bounding box center [358, 164] width 48 height 42
click at [54, 115] on icon at bounding box center [58, 112] width 10 height 10
click at [136, 189] on p "Can you let me have your timesheets for this month." at bounding box center [156, 182] width 215 height 14
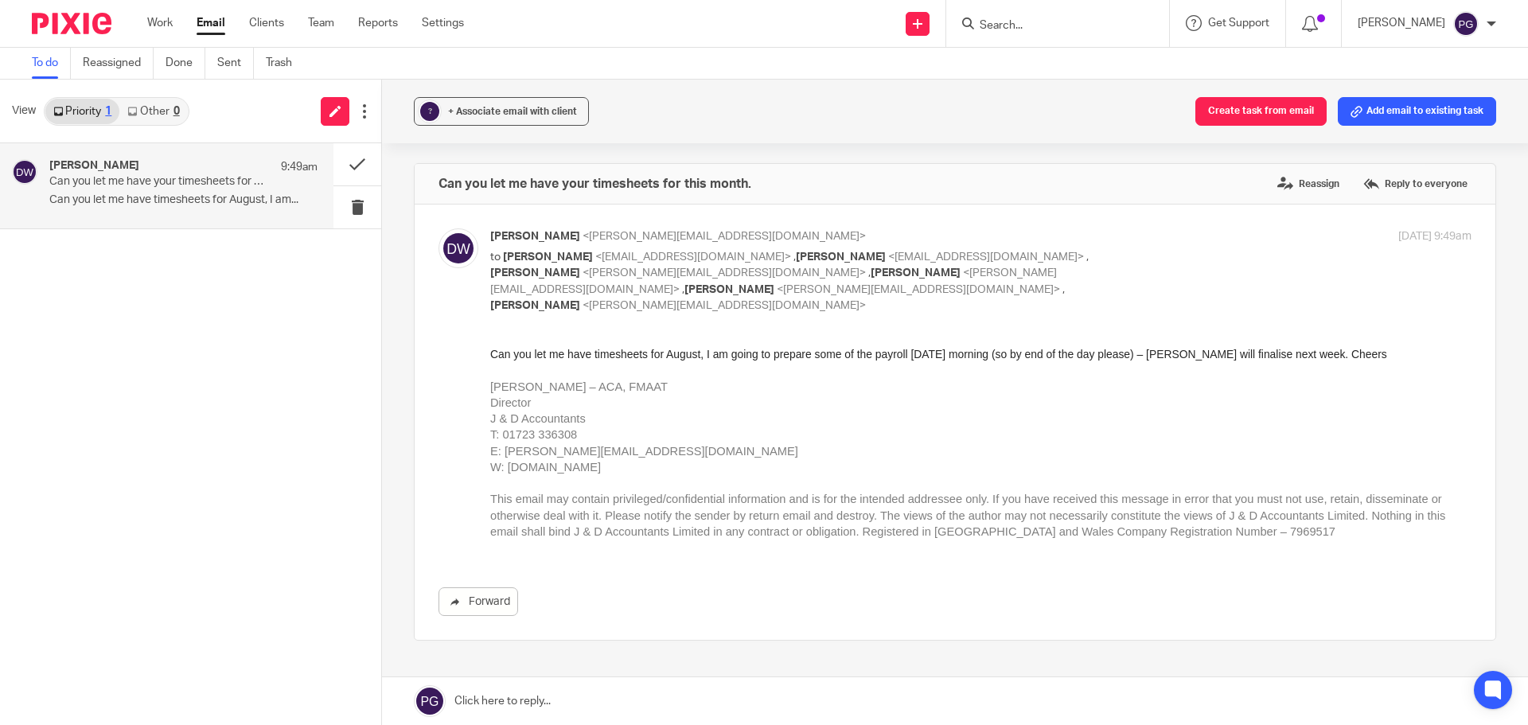
click at [199, 179] on p "Can you let me have your timesheets for this month." at bounding box center [156, 182] width 215 height 14
click at [275, 286] on div "Dominic Watkins 9:49am Can you let me have your timesheets for this month. Can …" at bounding box center [190, 434] width 381 height 582
click at [759, 146] on div "? + Associate email with client Create task from email Add email to existing ta…" at bounding box center [955, 403] width 1146 height 646
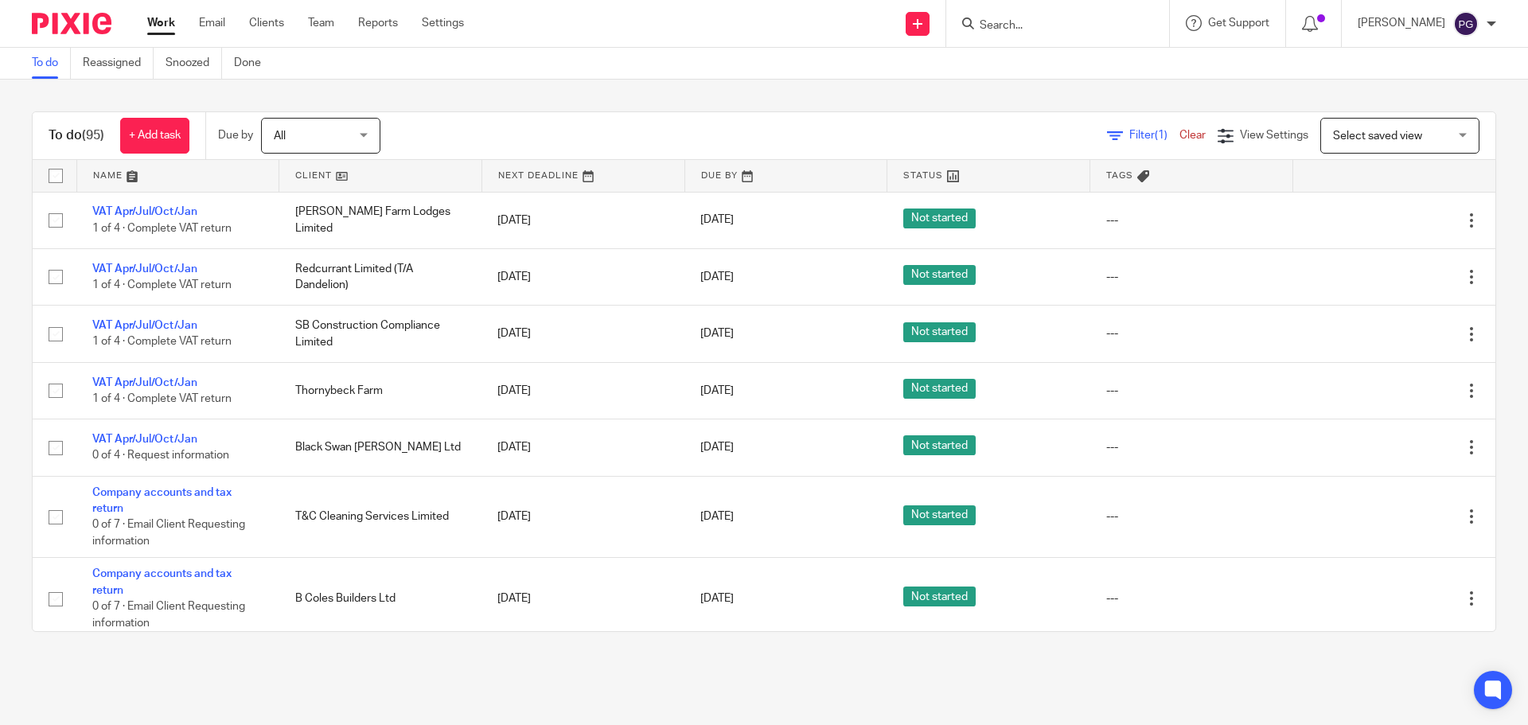
drag, startPoint x: 221, startPoint y: 14, endPoint x: 197, endPoint y: 29, distance: 28.3
click at [197, 29] on div "Work Email Clients Team Reports Settings Work Email Clients Team Reports Settin…" at bounding box center [309, 23] width 357 height 47
click at [202, 27] on link "Email" at bounding box center [212, 23] width 26 height 16
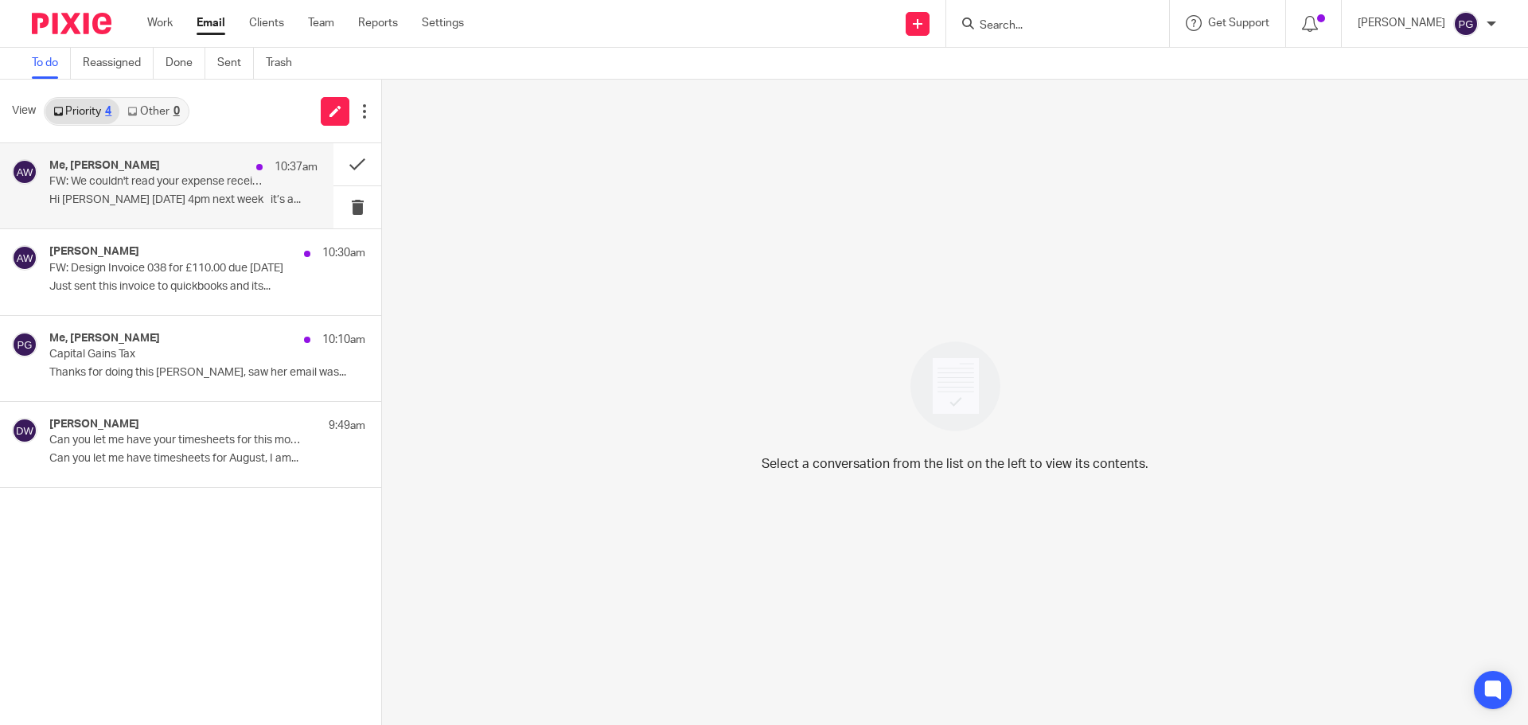
click at [201, 174] on div "Me, [PERSON_NAME] 10:37am" at bounding box center [183, 167] width 268 height 16
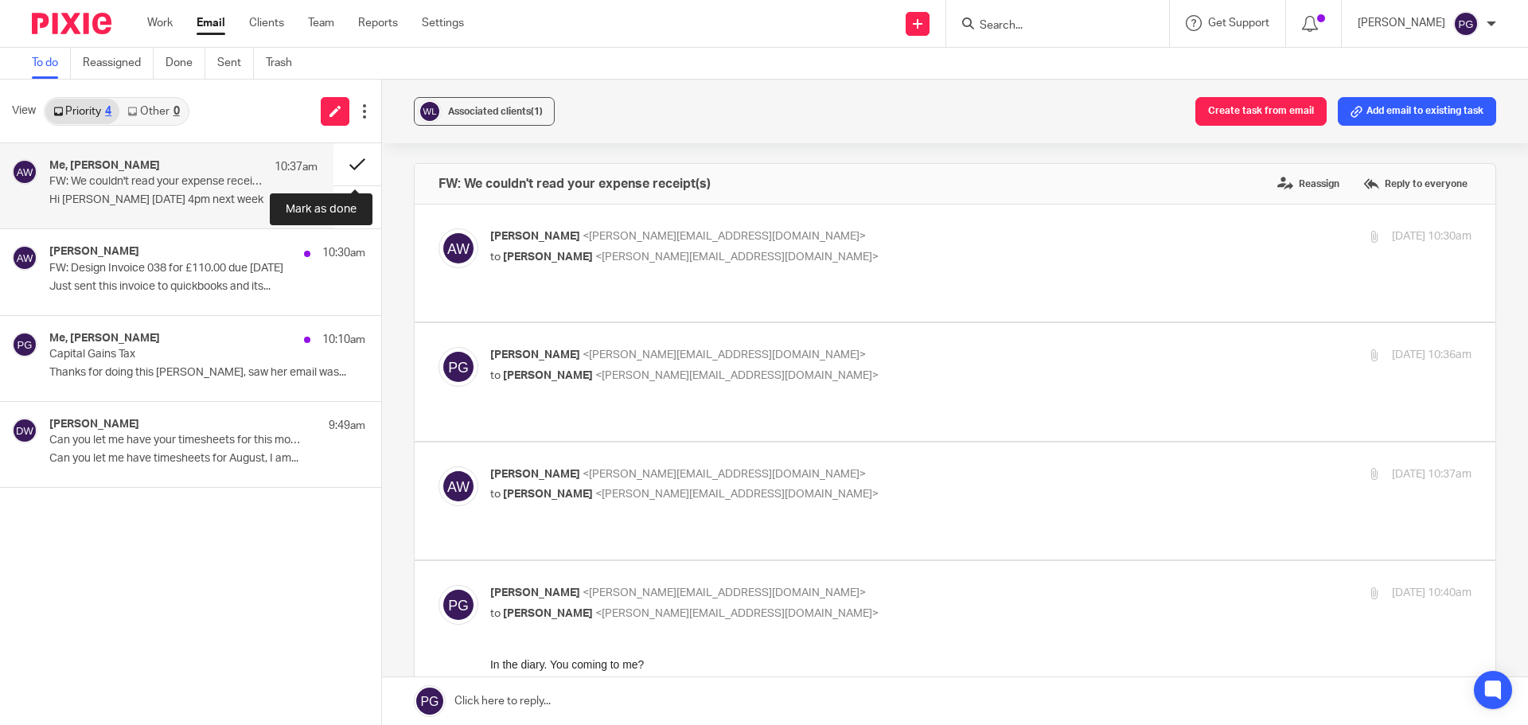
click at [357, 171] on button at bounding box center [358, 164] width 48 height 42
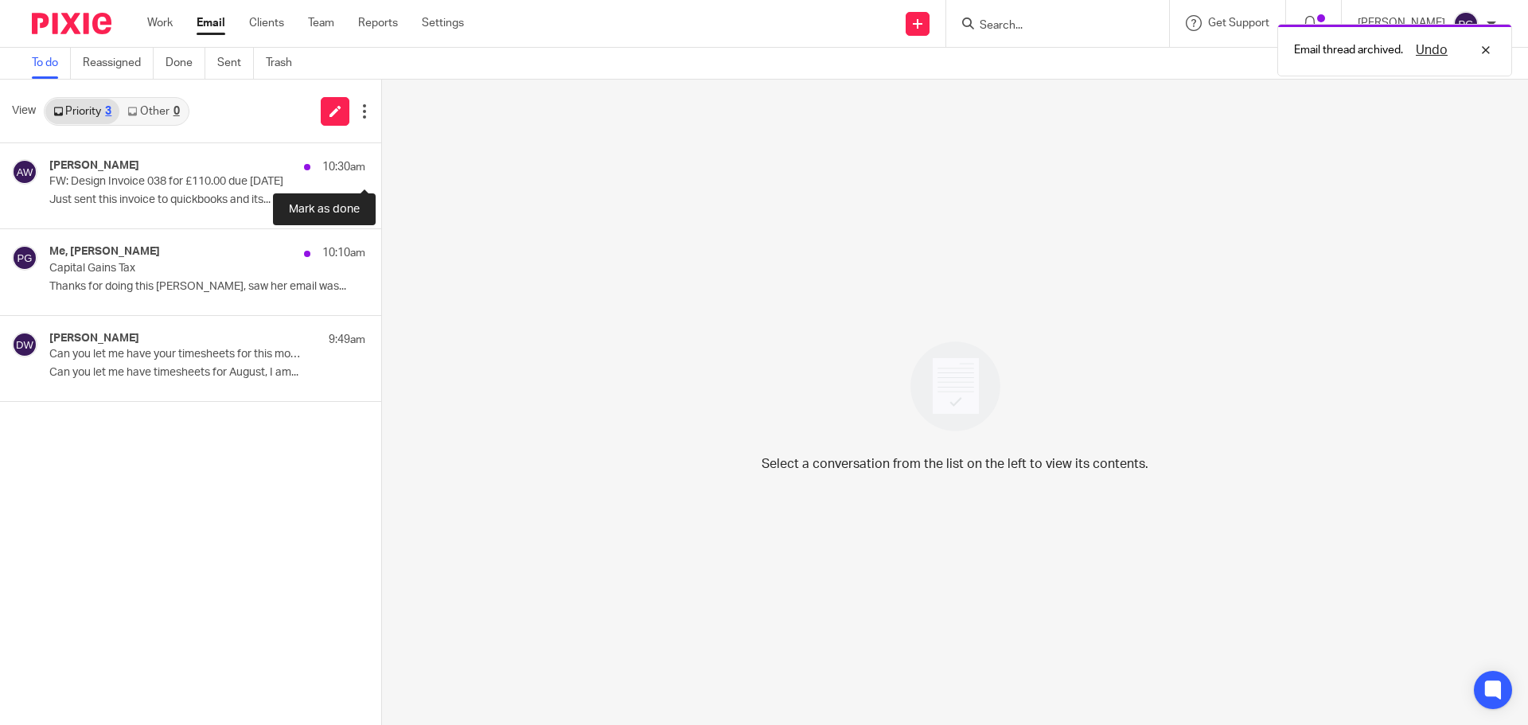
click at [381, 171] on button at bounding box center [387, 164] width 13 height 42
click at [357, 229] on div "Me, [PERSON_NAME] 10:10am Capital Gains Tax Thanks for doing this [PERSON_NAME]…" at bounding box center [190, 272] width 381 height 86
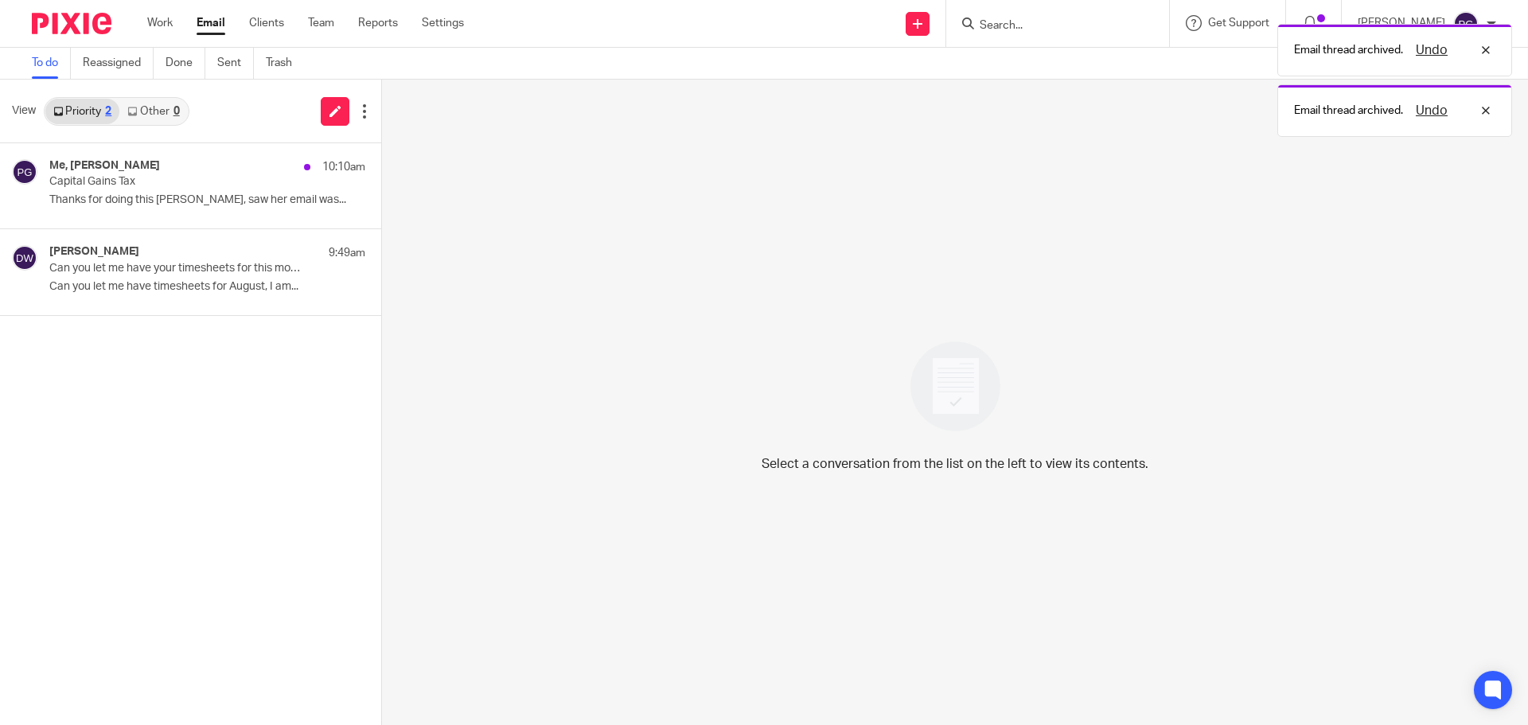
click at [381, 171] on button at bounding box center [387, 164] width 13 height 42
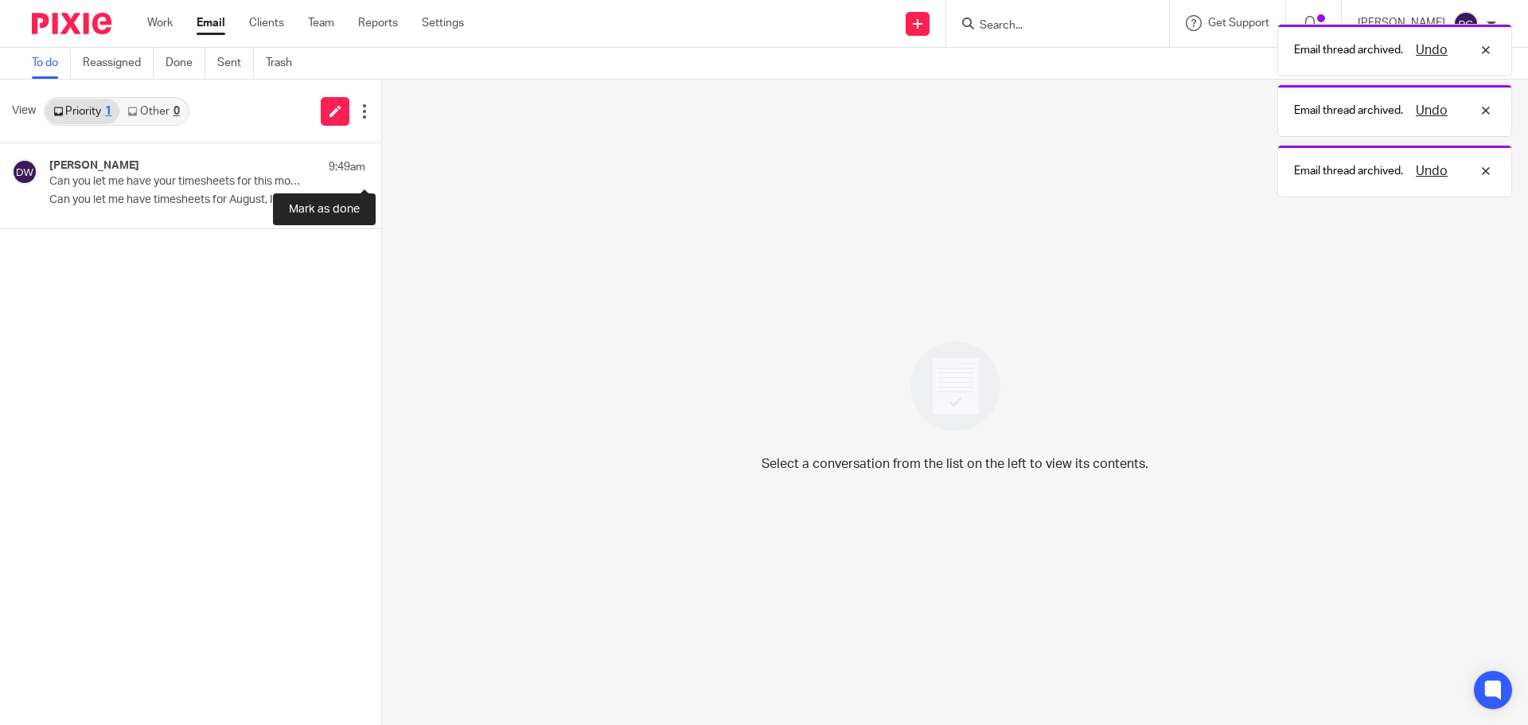
click at [381, 171] on button at bounding box center [387, 164] width 13 height 42
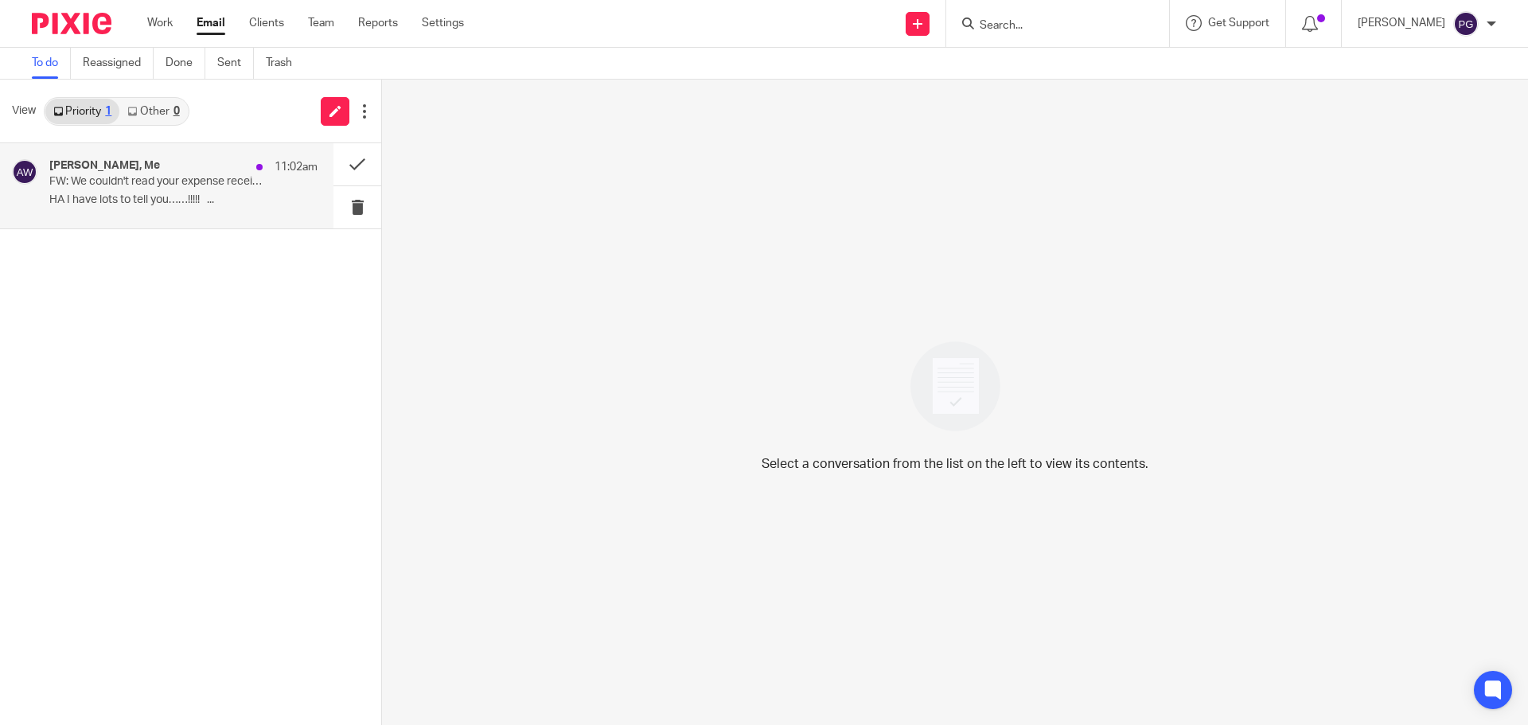
drag, startPoint x: 160, startPoint y: 185, endPoint x: 168, endPoint y: 184, distance: 8.1
click at [160, 185] on p "FW: We couldn't read your expense receipt(s)" at bounding box center [156, 182] width 215 height 14
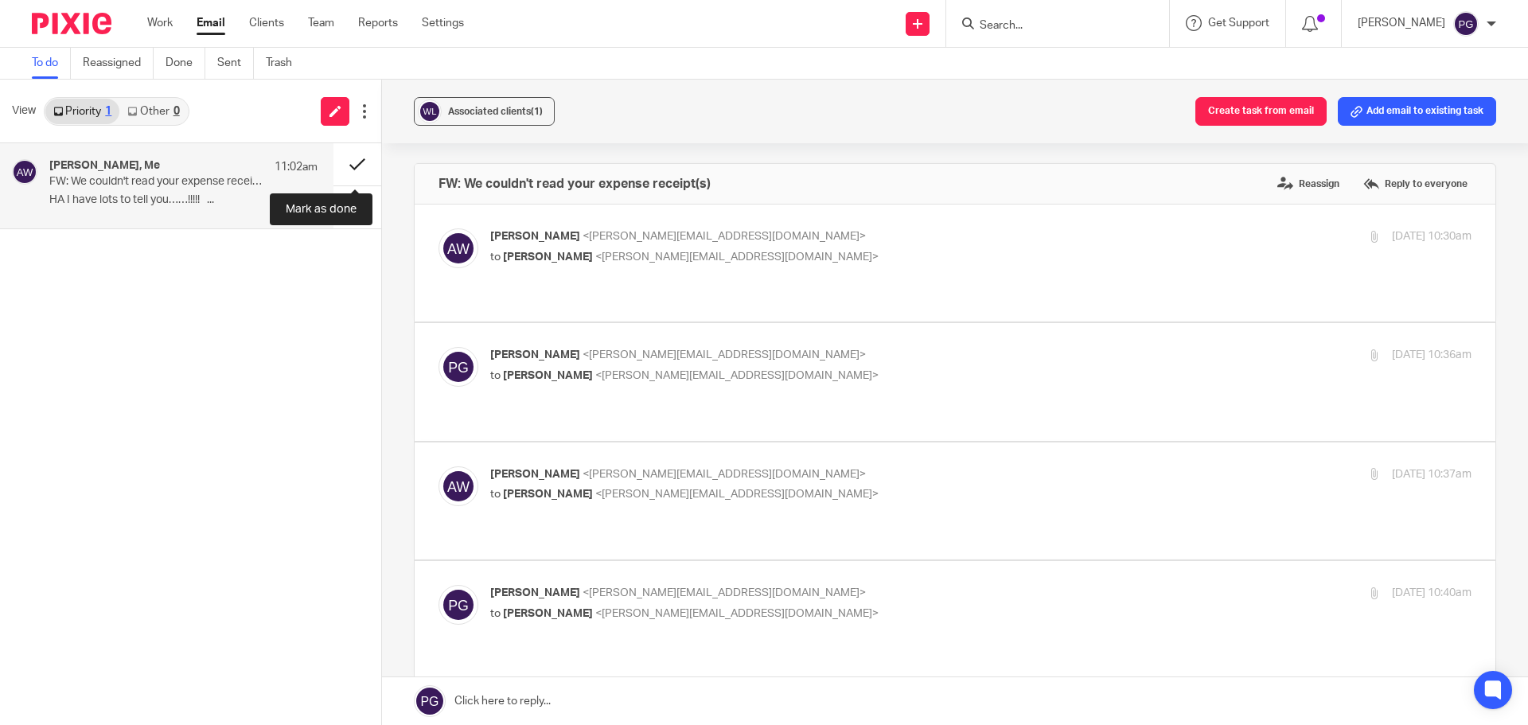
click at [358, 162] on button at bounding box center [358, 164] width 48 height 42
